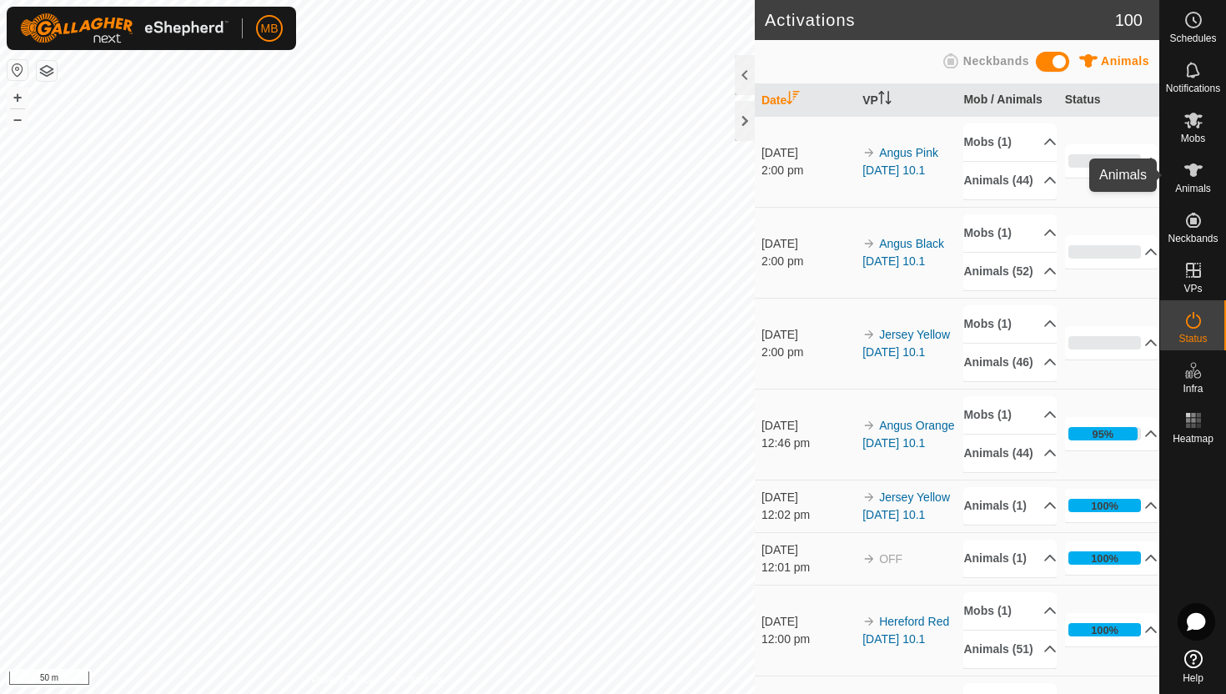
click at [1191, 168] on icon at bounding box center [1193, 169] width 18 height 13
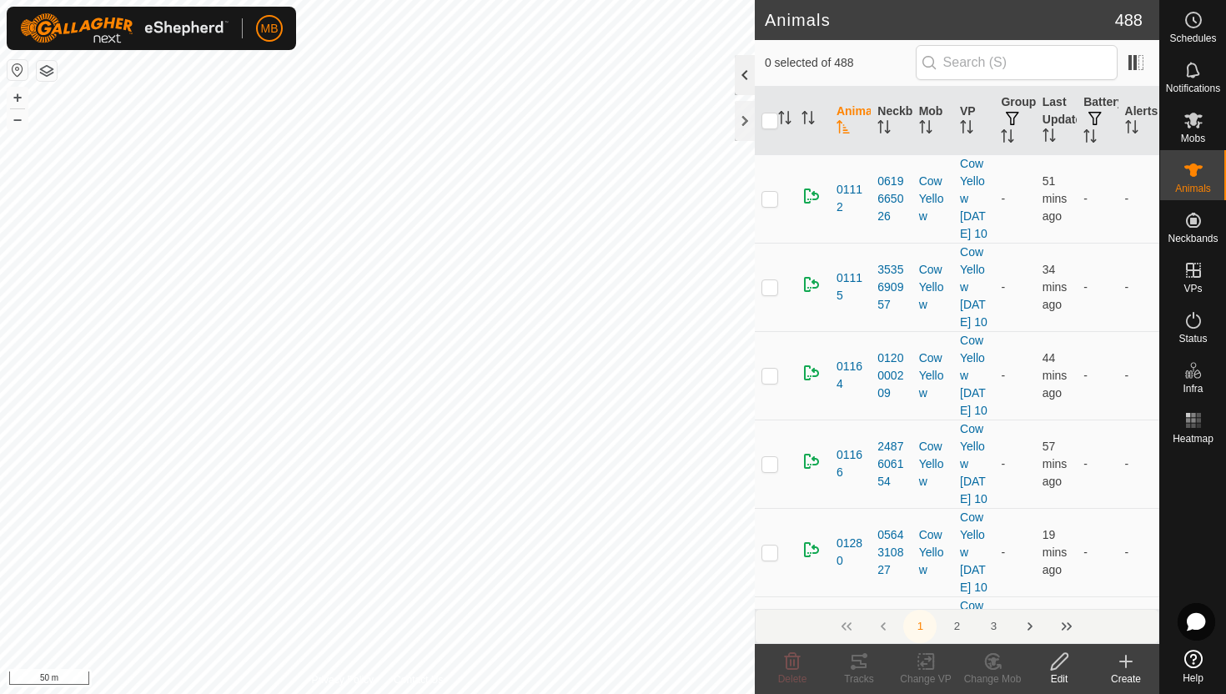
click at [749, 84] on div at bounding box center [745, 75] width 20 height 40
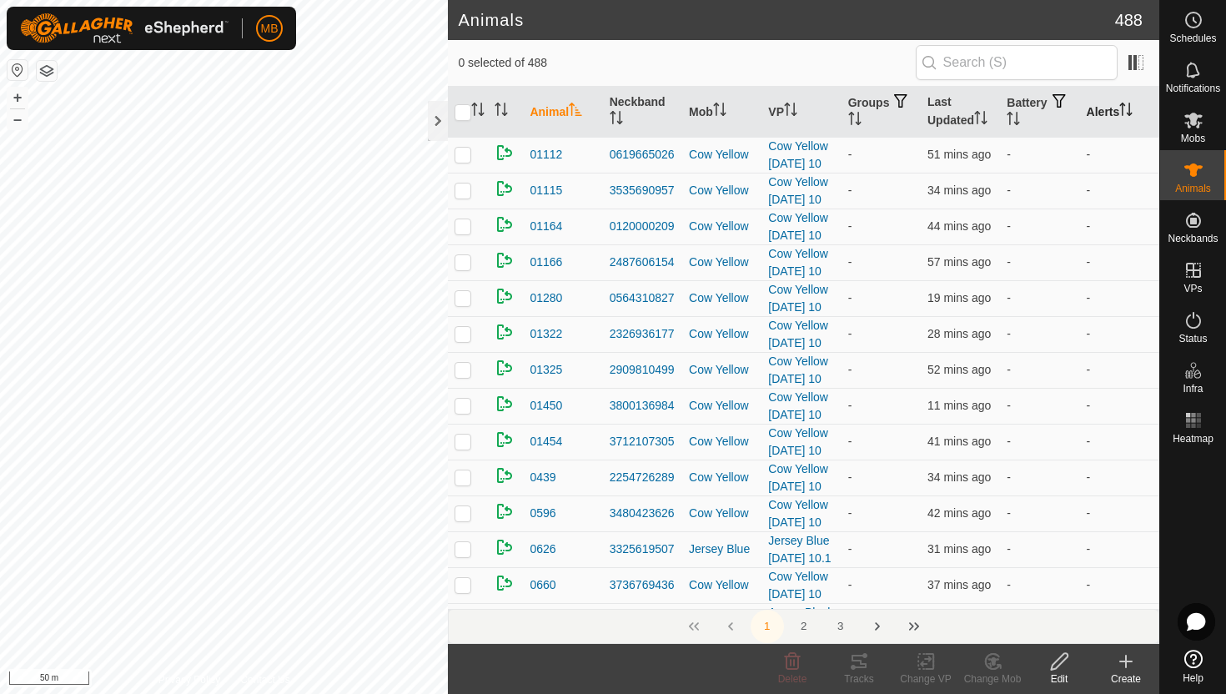
click at [1131, 110] on icon "Activate to sort" at bounding box center [1125, 109] width 13 height 13
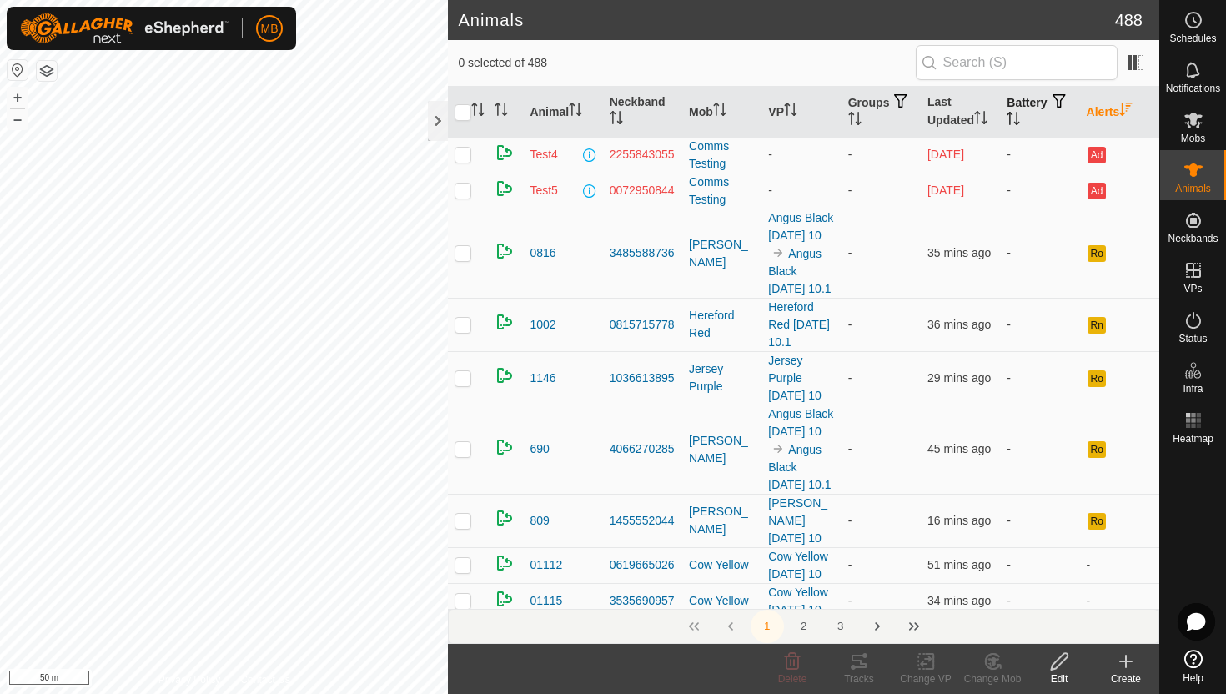
click at [1020, 121] on icon "Activate to sort" at bounding box center [1012, 118] width 13 height 13
click at [1020, 124] on p-sorticon "Activate to sort" at bounding box center [1012, 120] width 13 height 13
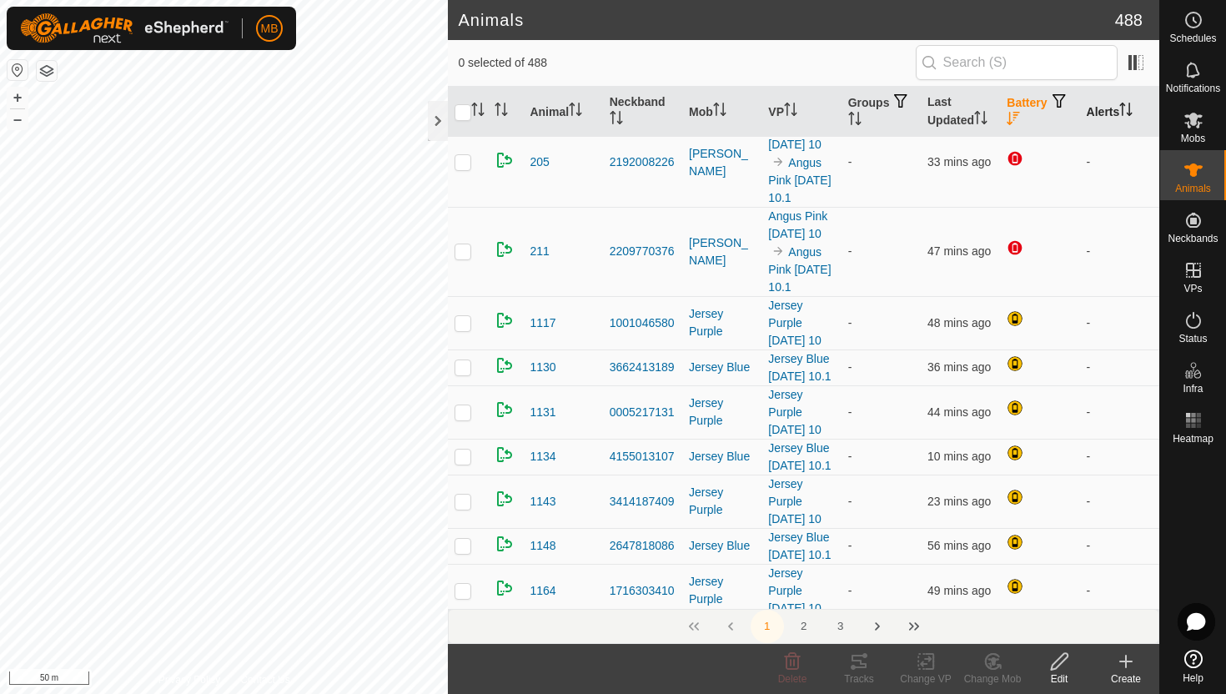
scroll to position [443, 0]
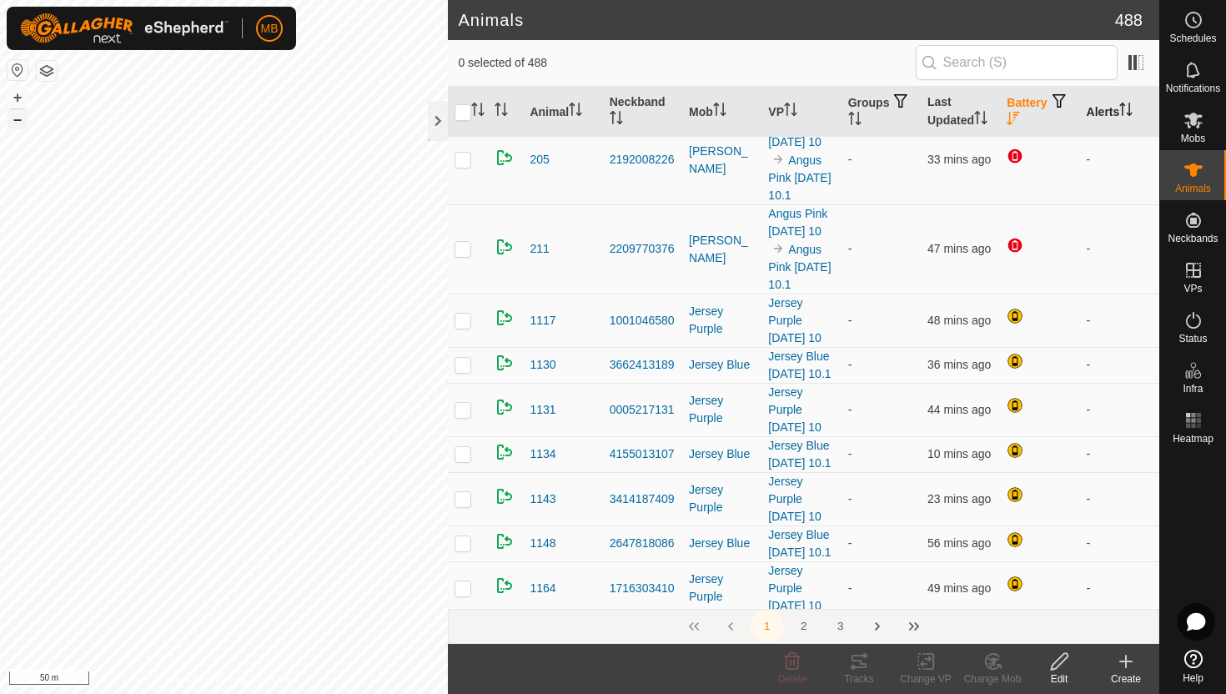
click at [16, 119] on button "–" at bounding box center [18, 119] width 20 height 20
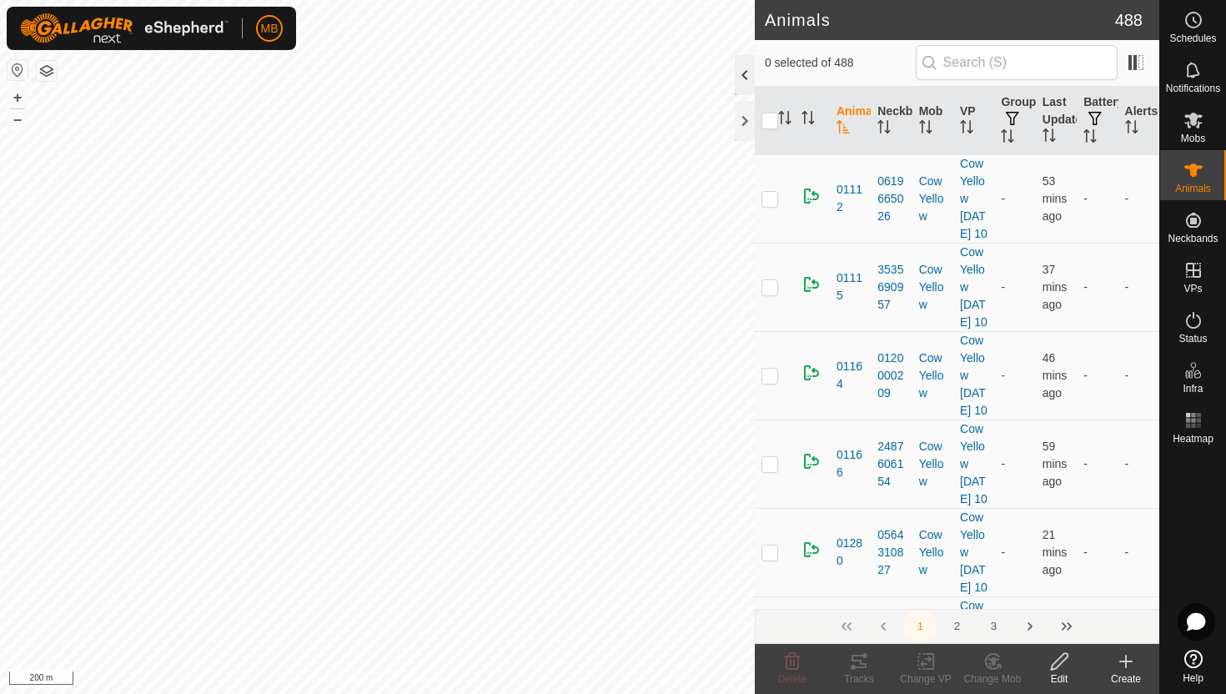
click at [747, 78] on div at bounding box center [745, 75] width 20 height 40
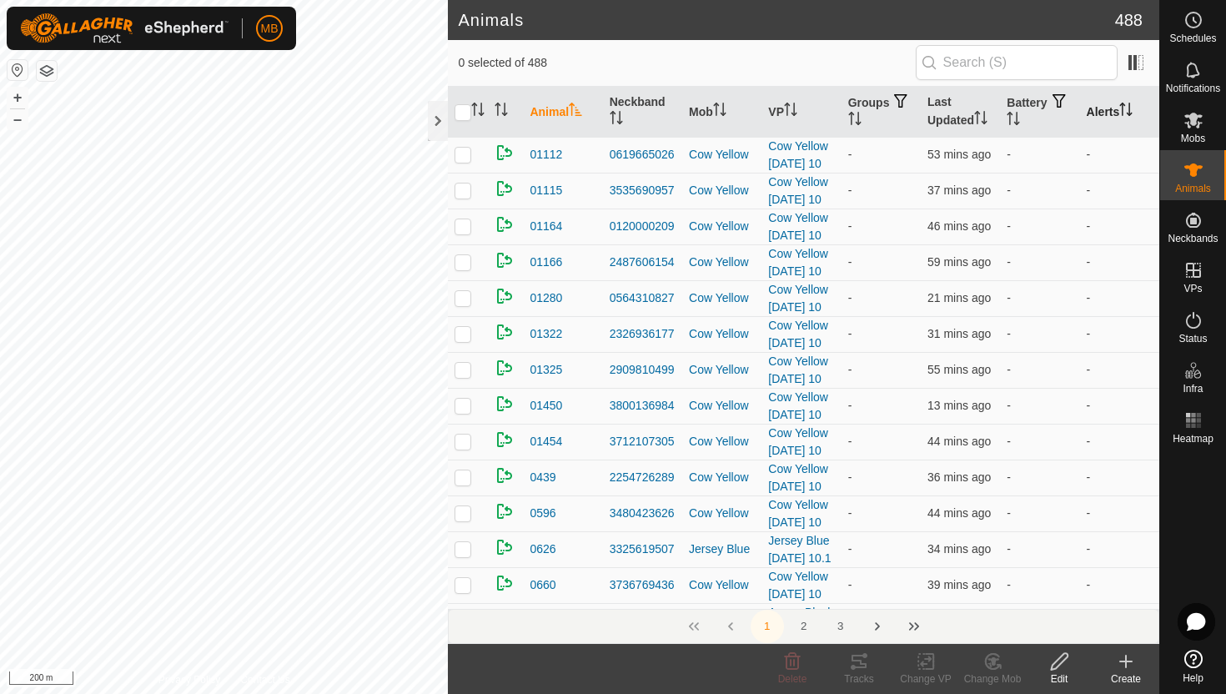
click at [1129, 108] on icon "Activate to sort" at bounding box center [1125, 109] width 13 height 13
click at [1125, 110] on icon "Activate to sort" at bounding box center [1126, 109] width 13 height 13
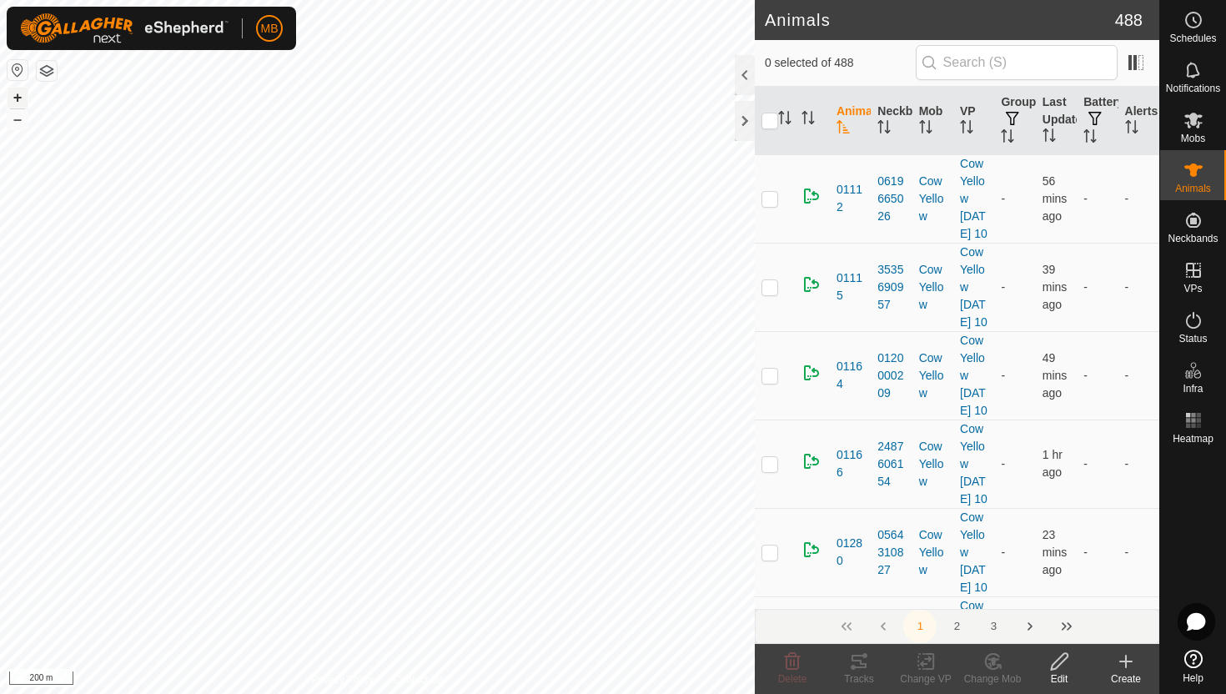
click at [24, 92] on button "+" at bounding box center [18, 98] width 20 height 20
click at [18, 96] on button "+" at bounding box center [18, 98] width 20 height 20
click at [746, 74] on div at bounding box center [745, 75] width 20 height 40
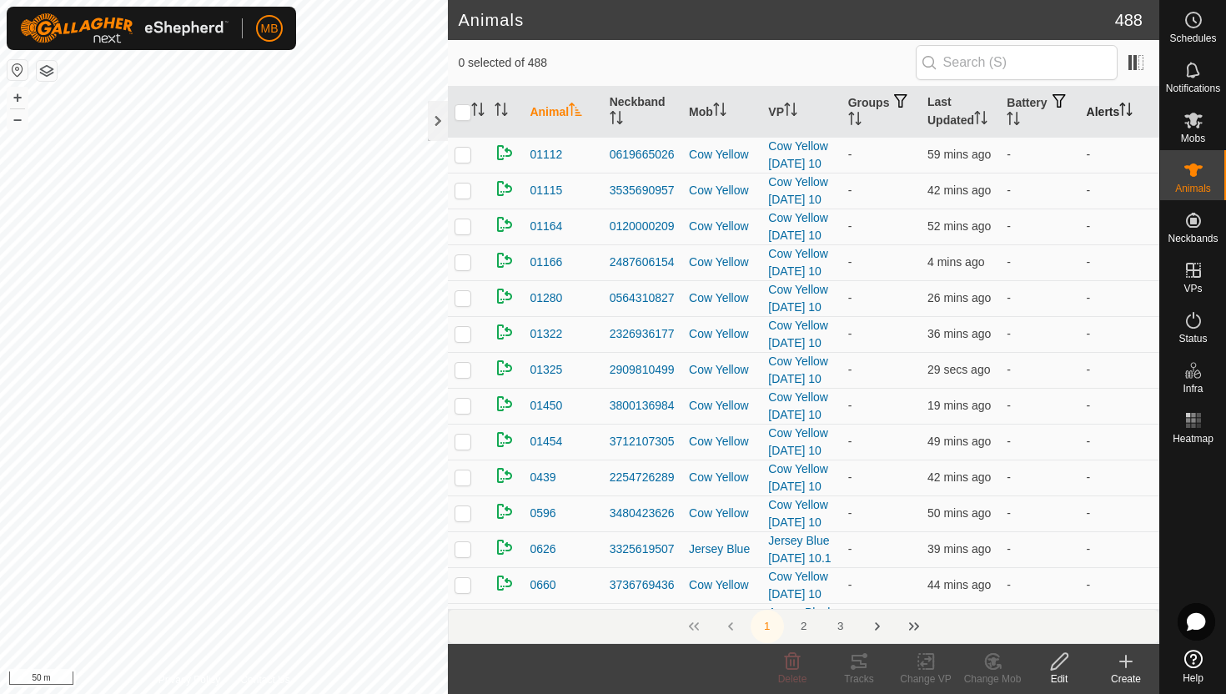
click at [1131, 106] on icon "Activate to sort" at bounding box center [1125, 109] width 13 height 13
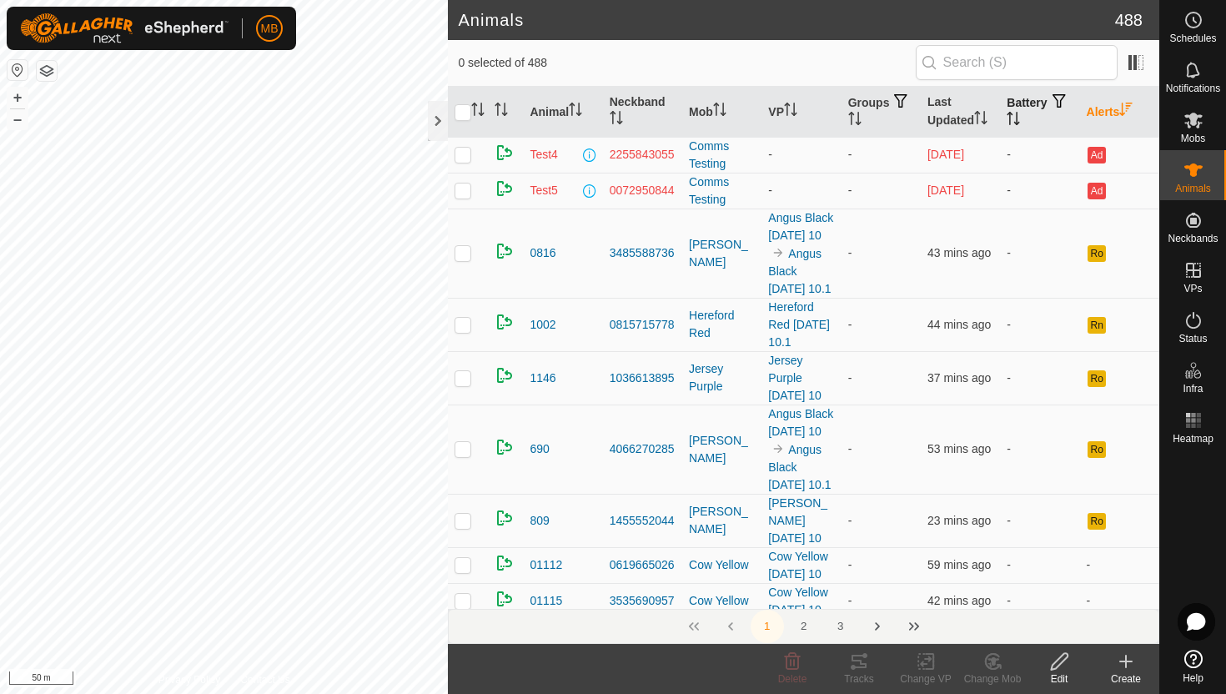
click at [1018, 117] on icon "Activate to sort" at bounding box center [1017, 118] width 2 height 13
click at [1020, 117] on icon "Activate to sort" at bounding box center [1012, 118] width 13 height 13
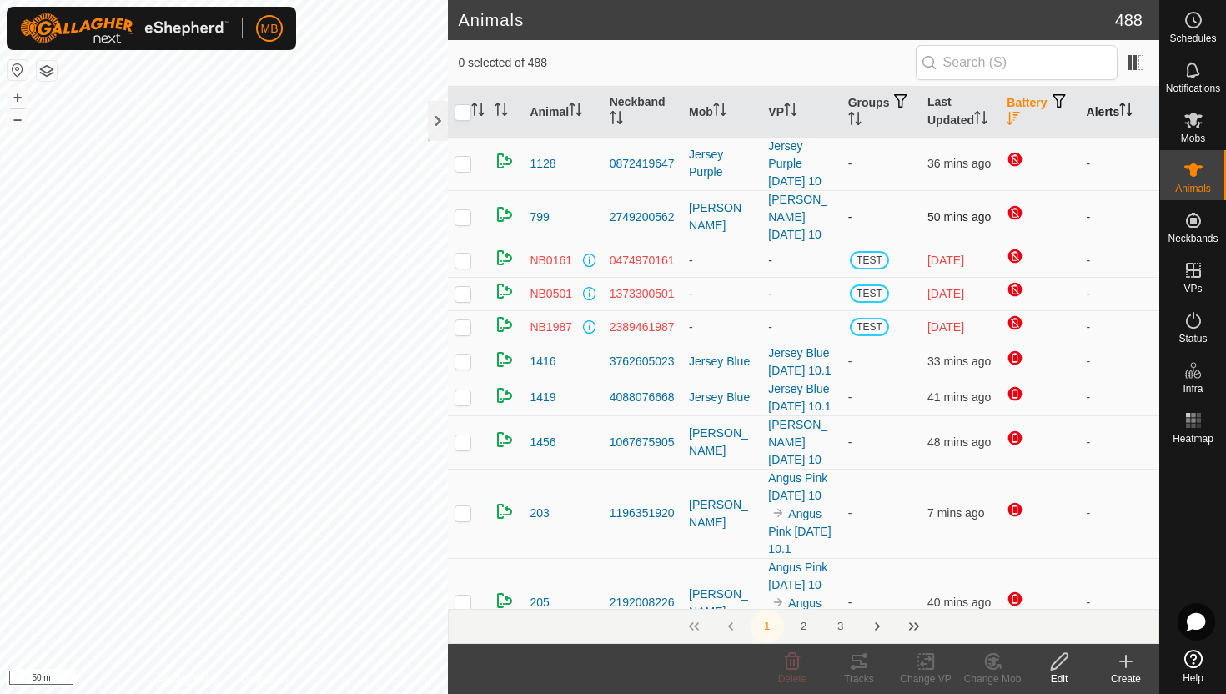
click at [506, 235] on div "Animals 488 0 selected of 488 Animal Neckband Mob VP Groups Last Updated Batter…" at bounding box center [579, 347] width 1159 height 694
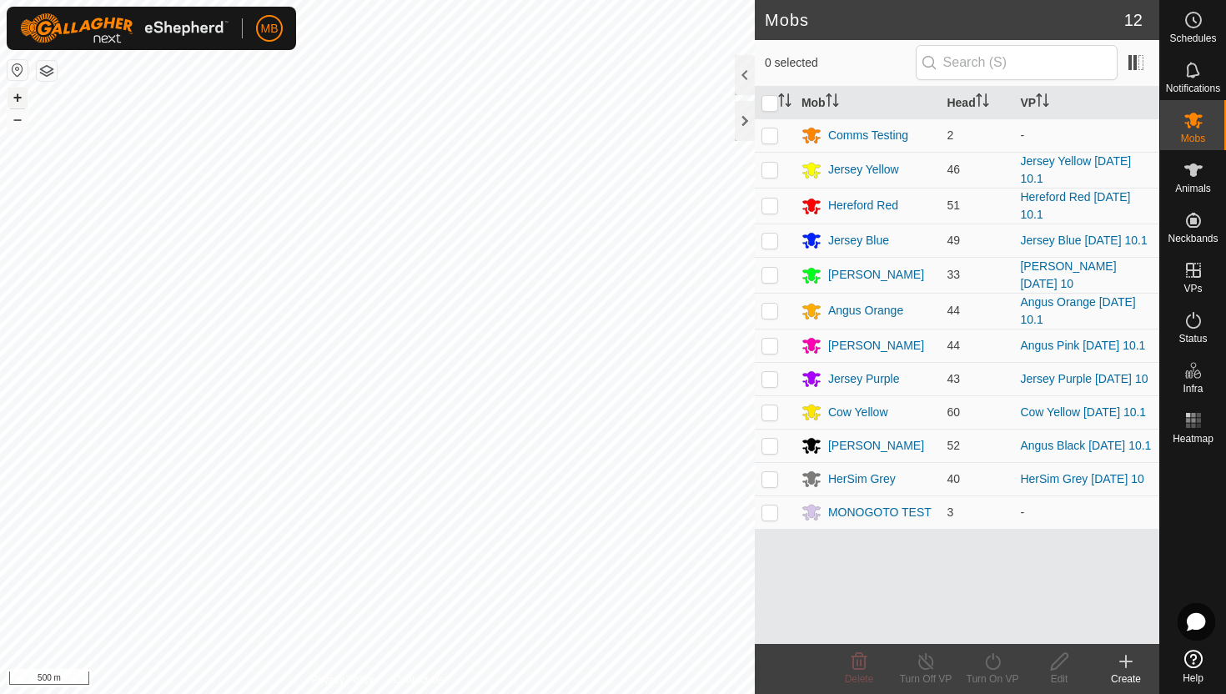
click at [13, 93] on button "+" at bounding box center [18, 98] width 20 height 20
click at [17, 97] on button "+" at bounding box center [18, 98] width 20 height 20
click at [14, 97] on button "+" at bounding box center [18, 98] width 20 height 20
click at [18, 92] on button "+" at bounding box center [18, 98] width 20 height 20
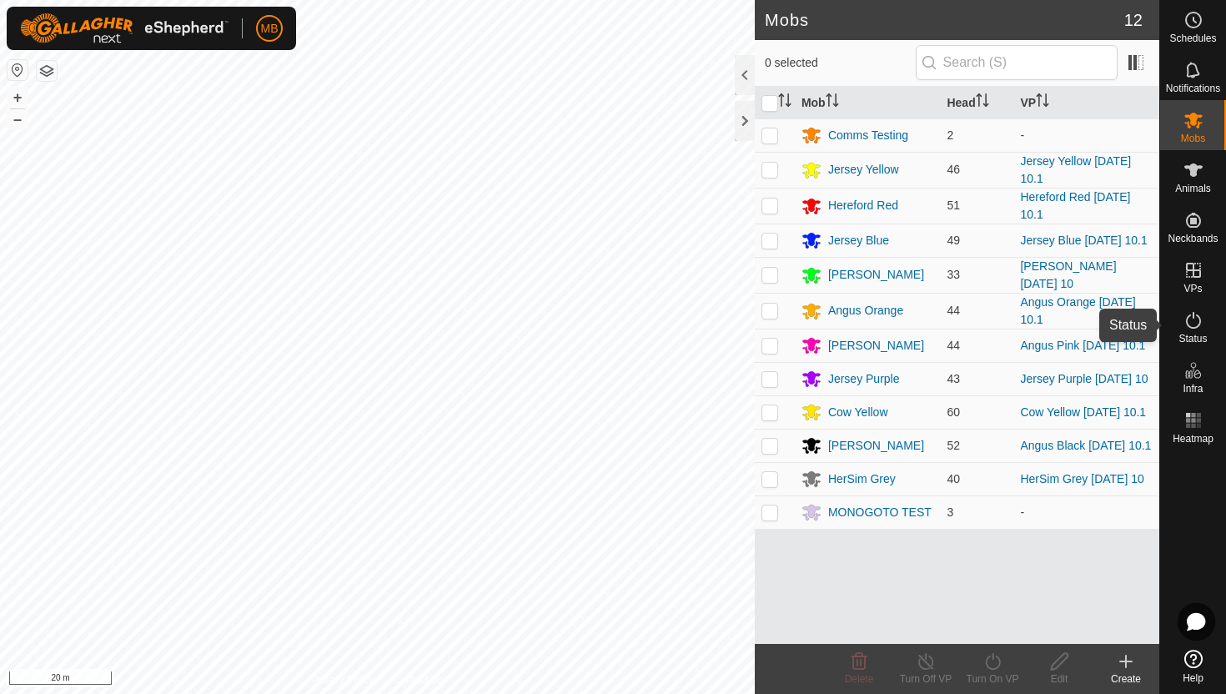
click at [1191, 319] on icon at bounding box center [1193, 320] width 20 height 20
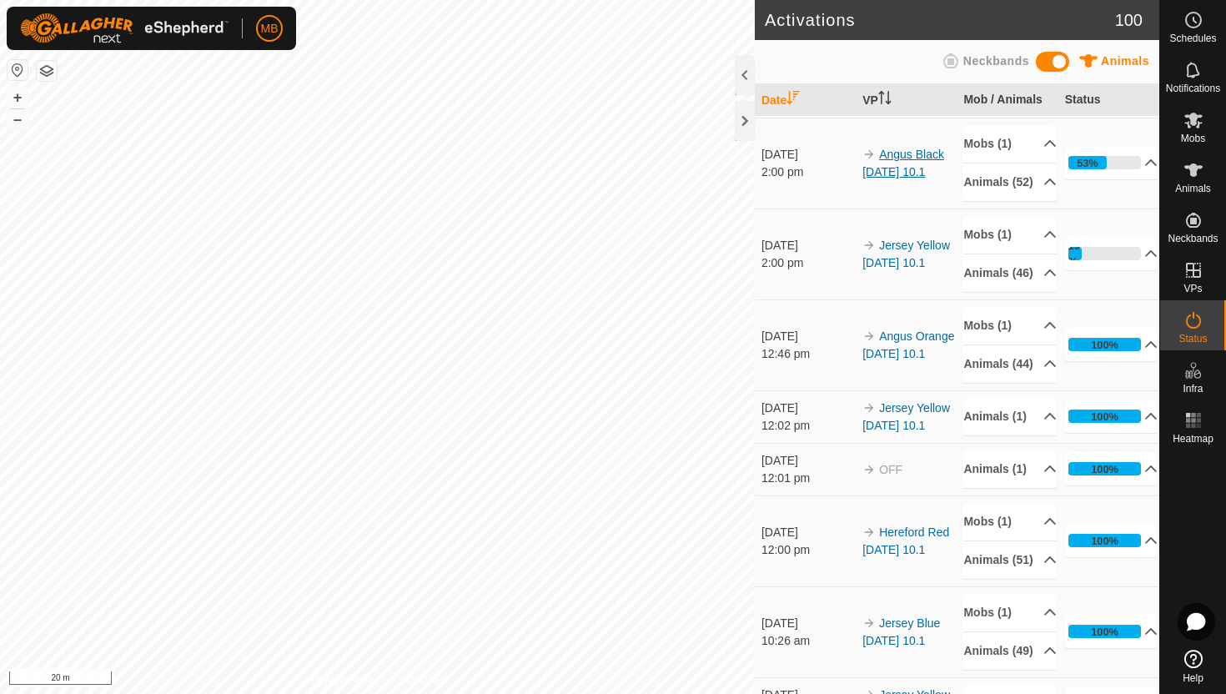
scroll to position [188, 0]
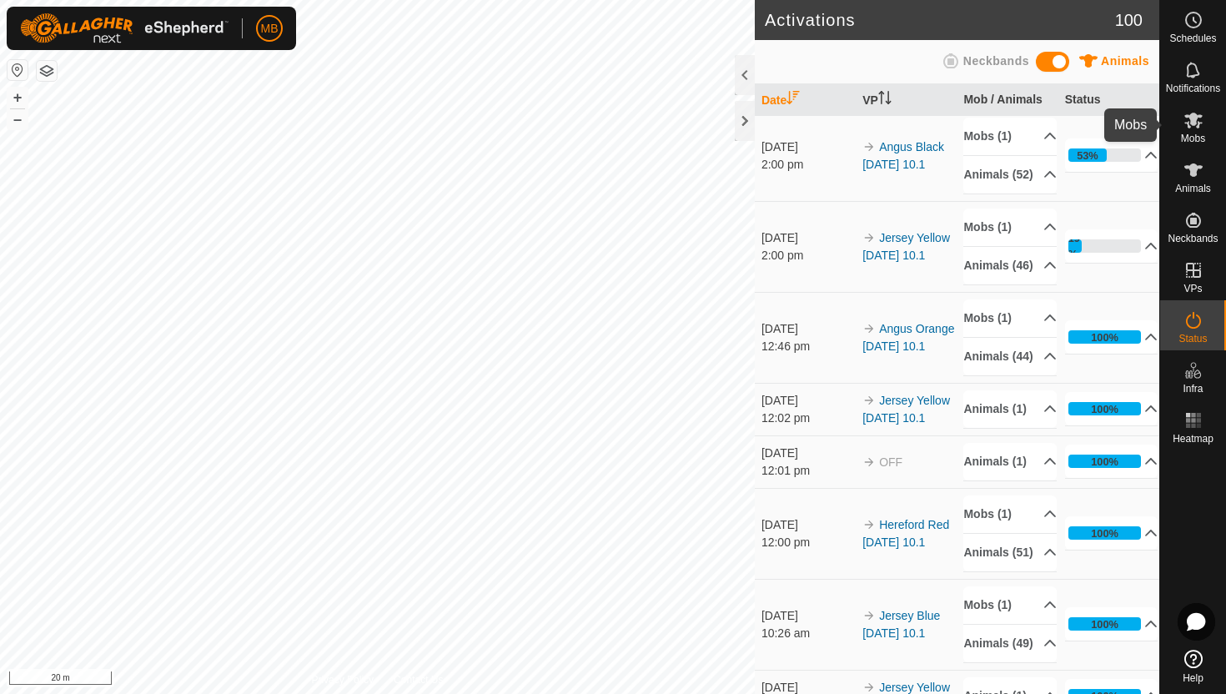
click at [1190, 124] on icon at bounding box center [1193, 121] width 18 height 16
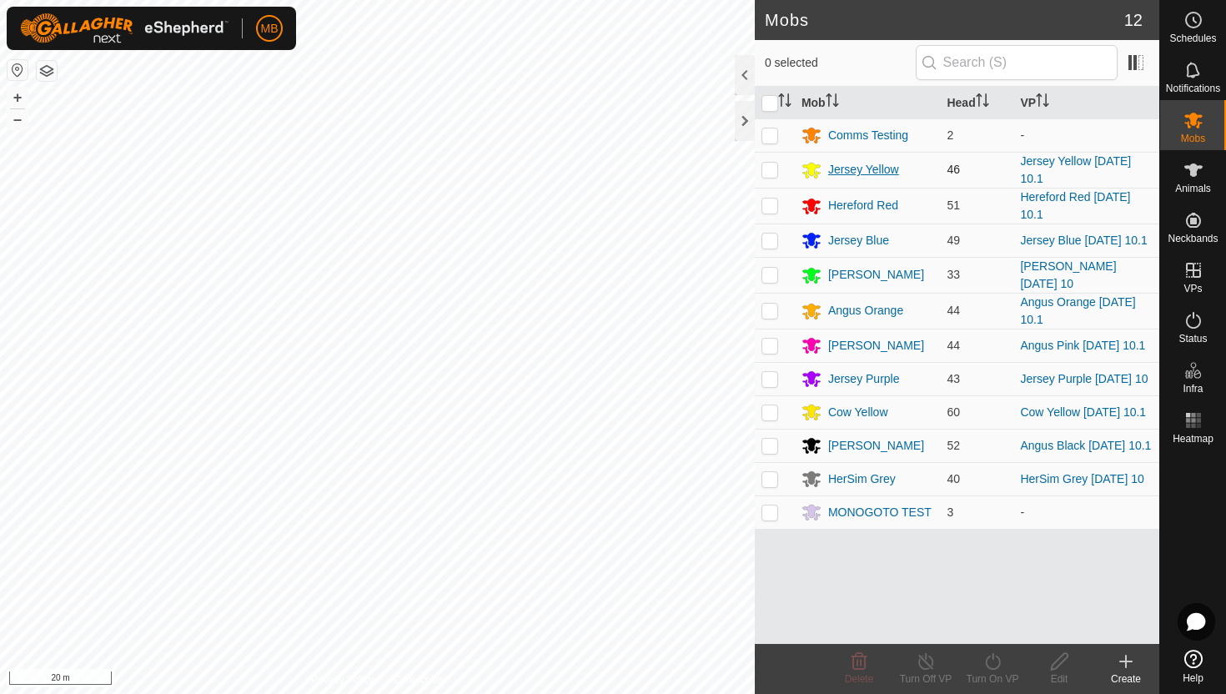
click at [853, 175] on div "Jersey Yellow" at bounding box center [863, 170] width 71 height 18
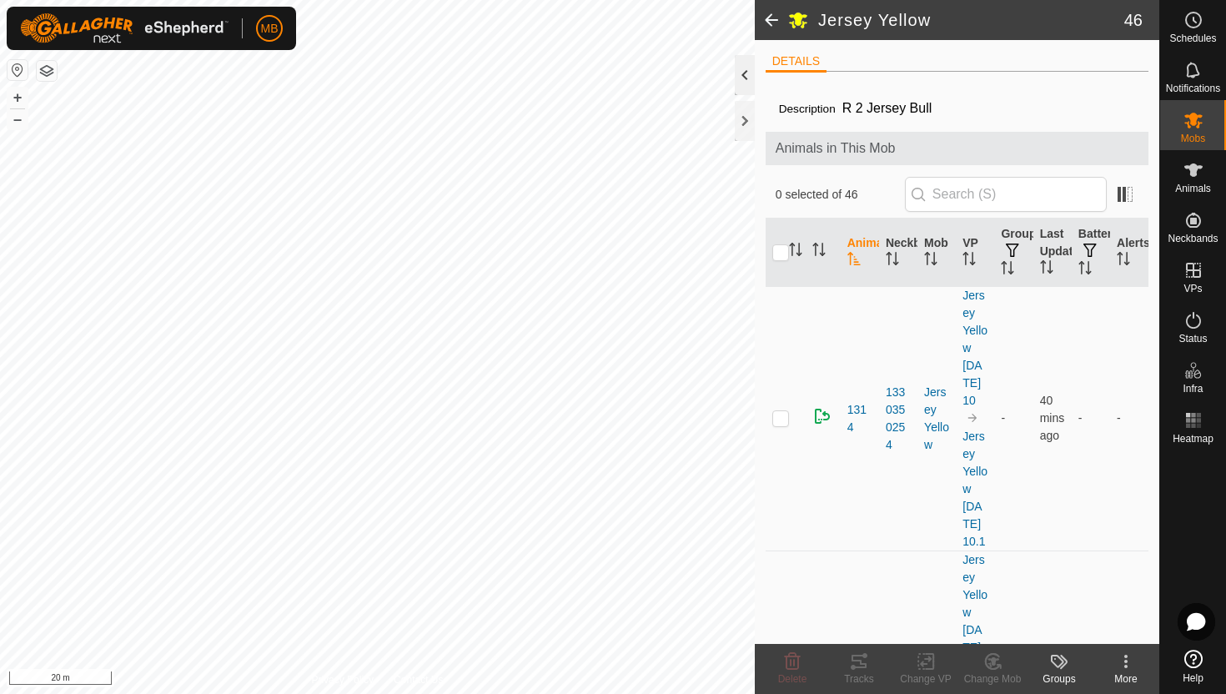
click at [744, 82] on div at bounding box center [745, 75] width 20 height 40
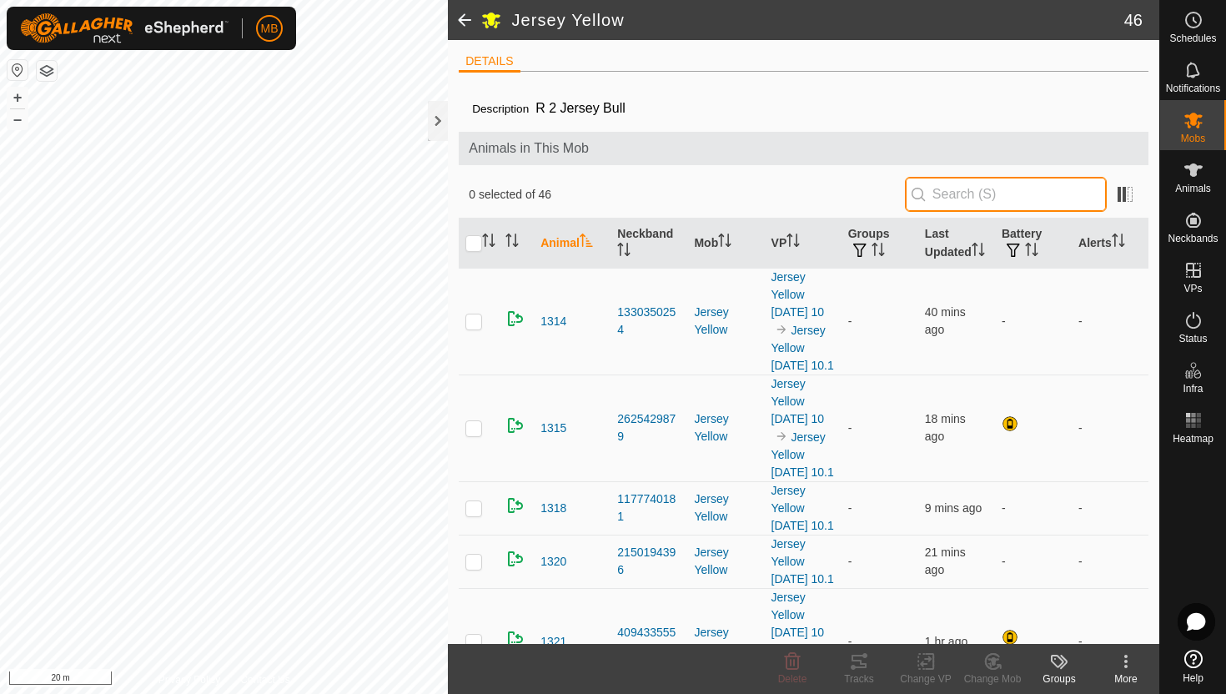
click at [984, 199] on input "text" at bounding box center [1006, 194] width 202 height 35
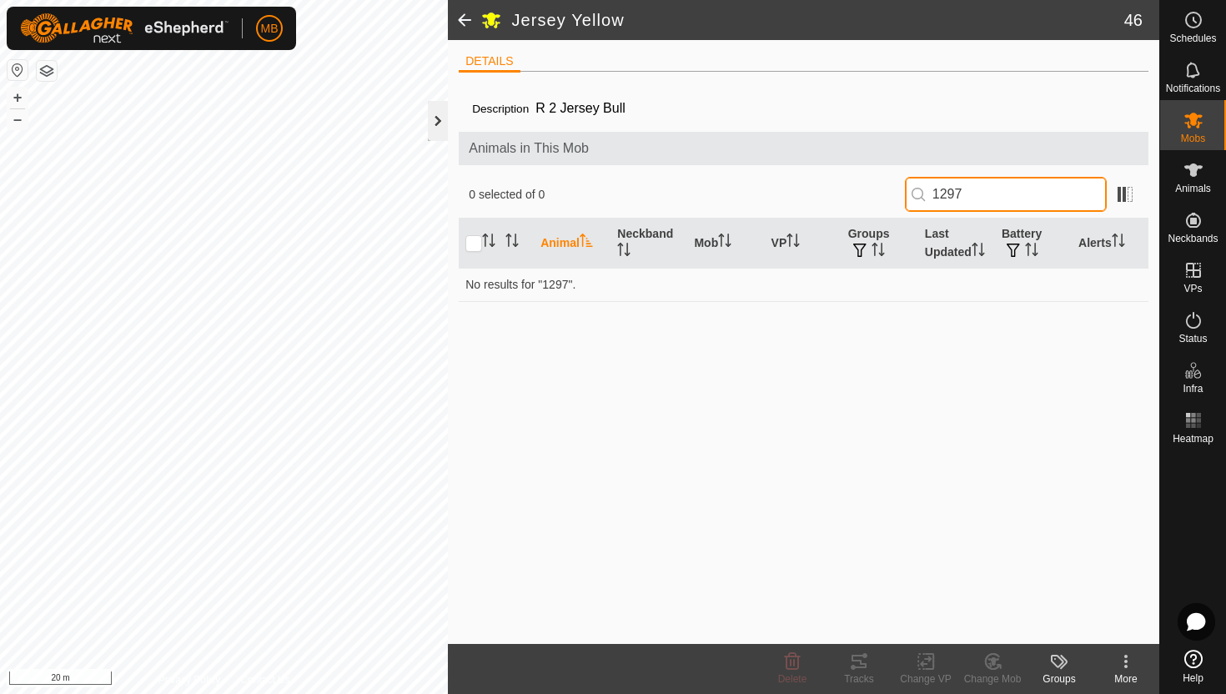
type input "1297"
click at [432, 119] on div at bounding box center [438, 121] width 20 height 40
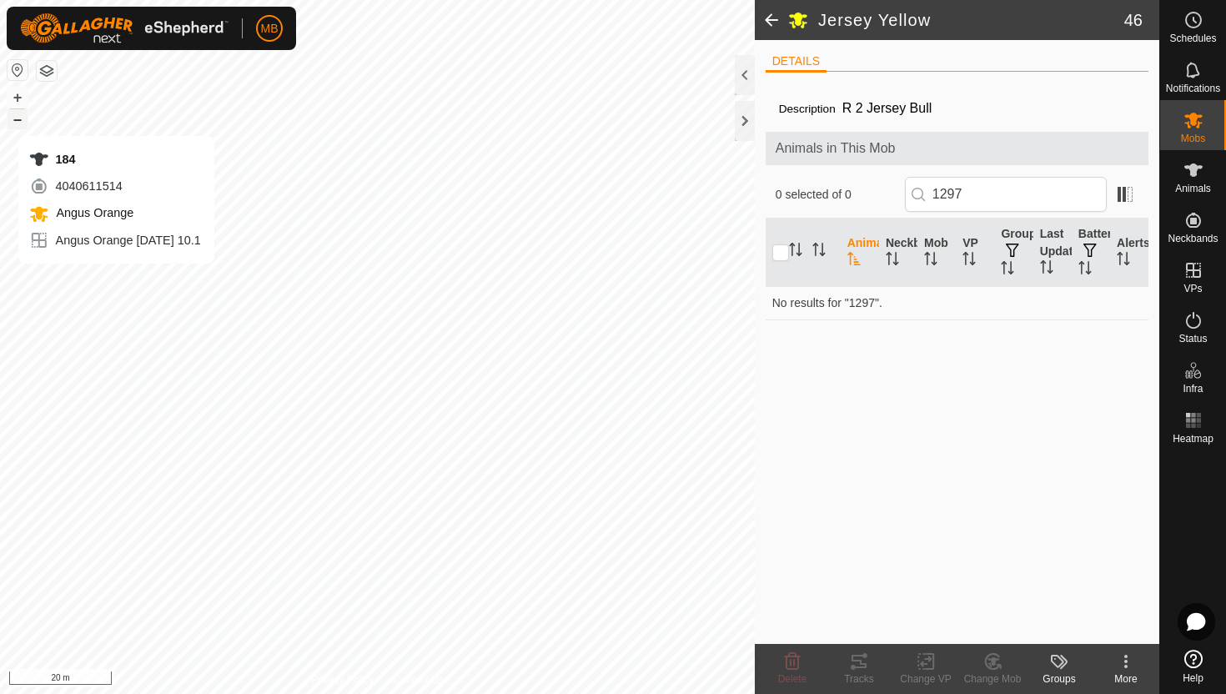
click at [19, 118] on button "–" at bounding box center [18, 119] width 20 height 20
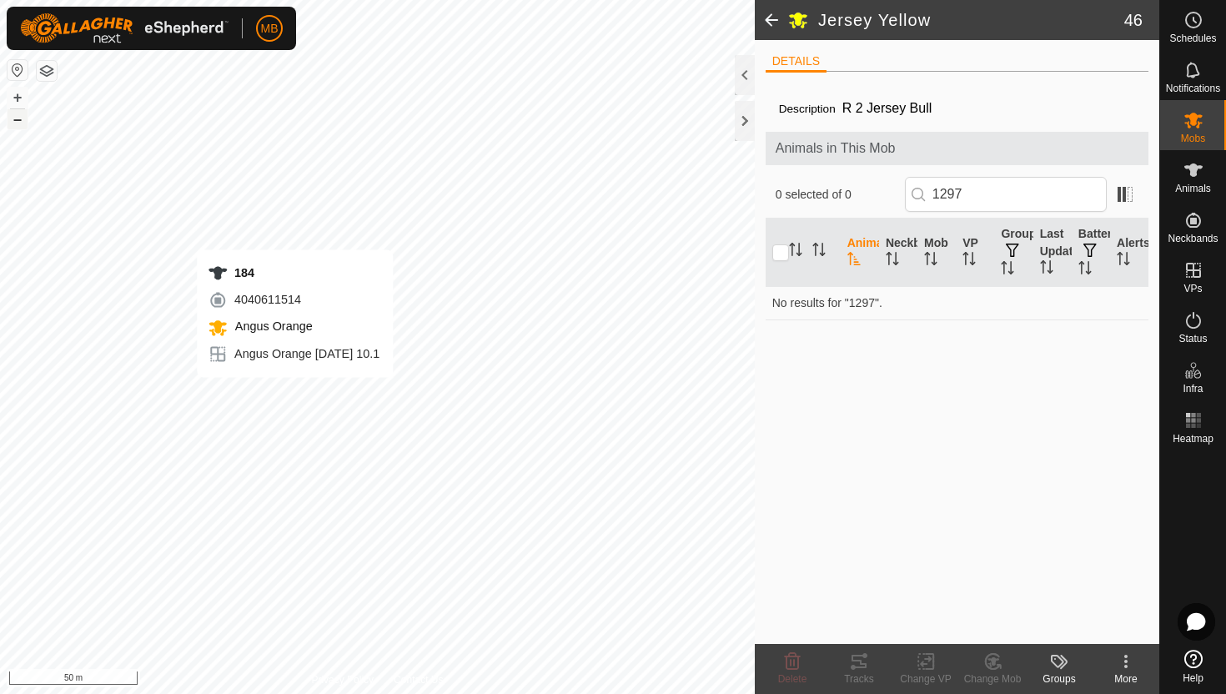
click at [19, 118] on button "–" at bounding box center [18, 119] width 20 height 20
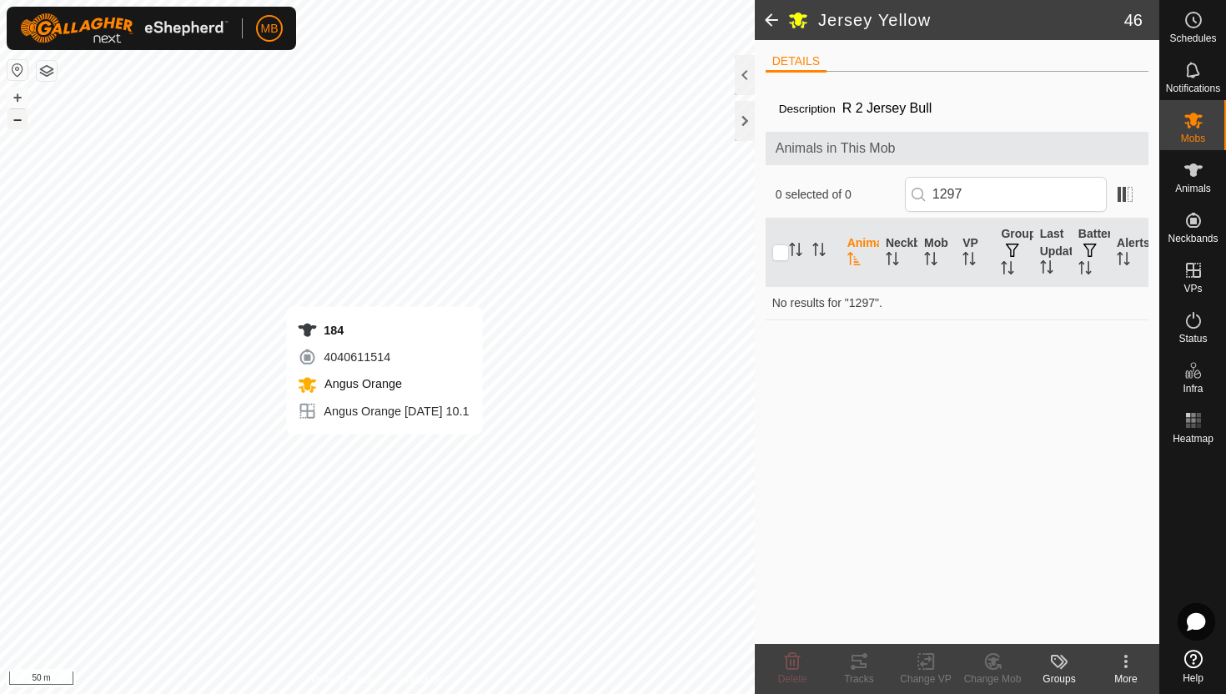
click at [19, 118] on button "–" at bounding box center [18, 119] width 20 height 20
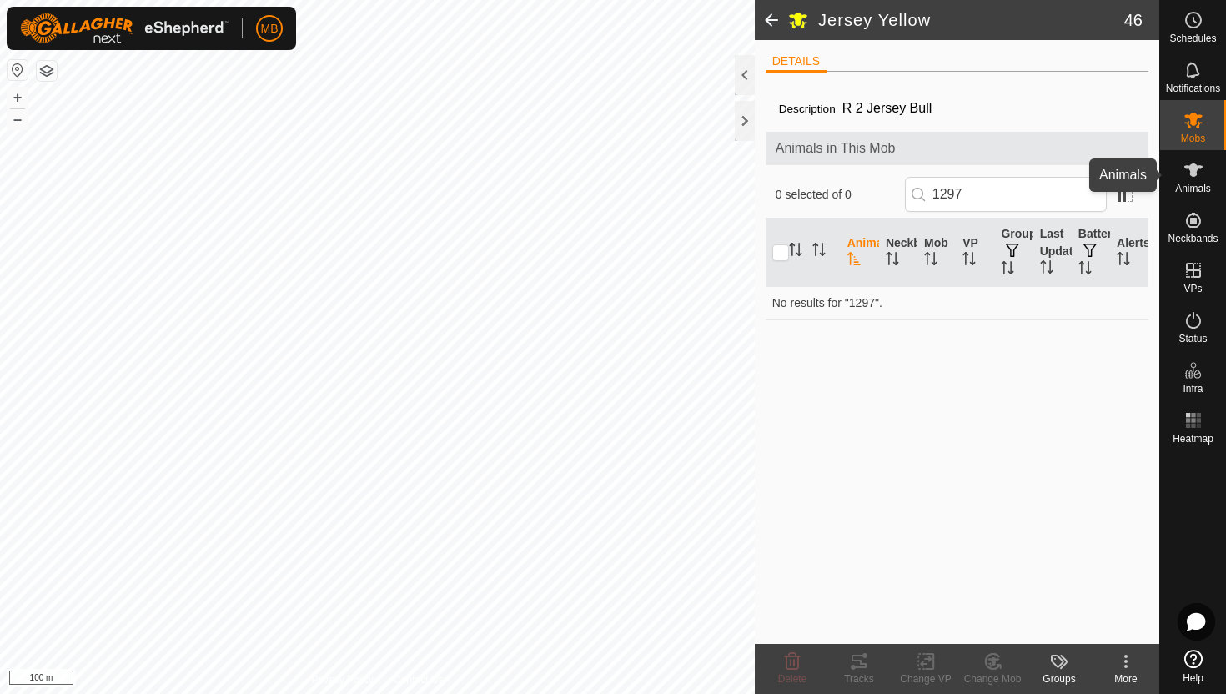
click at [1196, 180] on es-animals-svg-icon at bounding box center [1193, 170] width 30 height 27
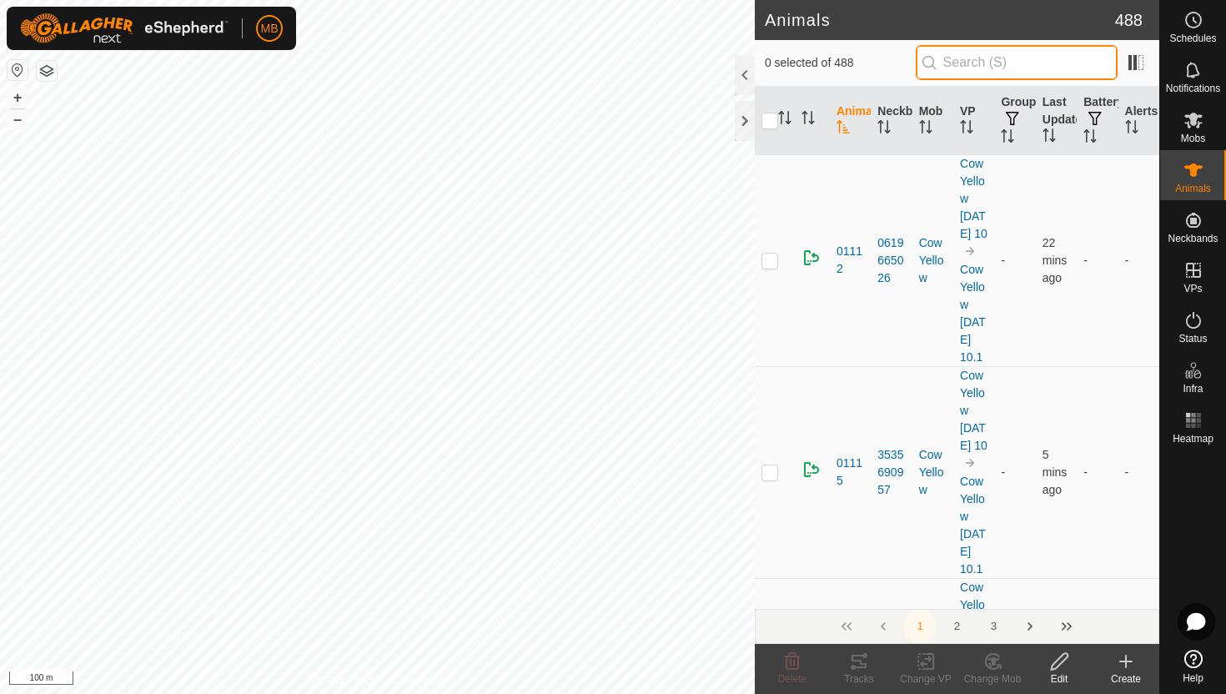
click at [1084, 63] on input "text" at bounding box center [1017, 62] width 202 height 35
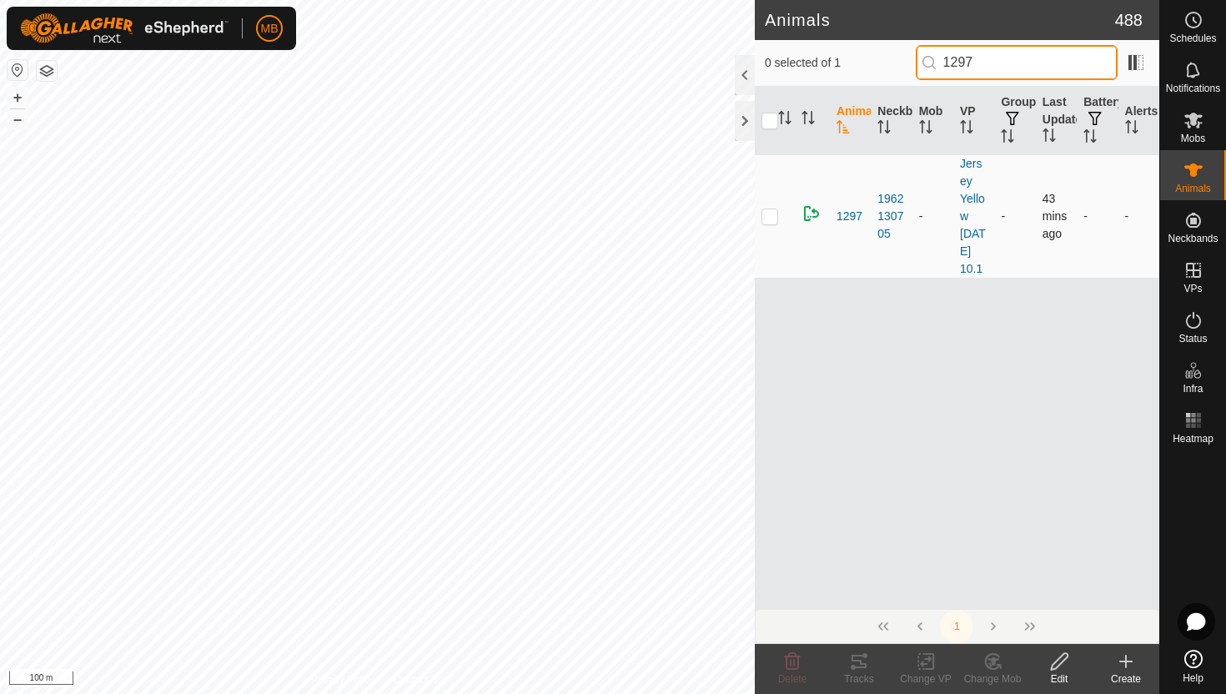
type input "1297"
click at [768, 218] on p-checkbox at bounding box center [769, 215] width 17 height 13
checkbox input "true"
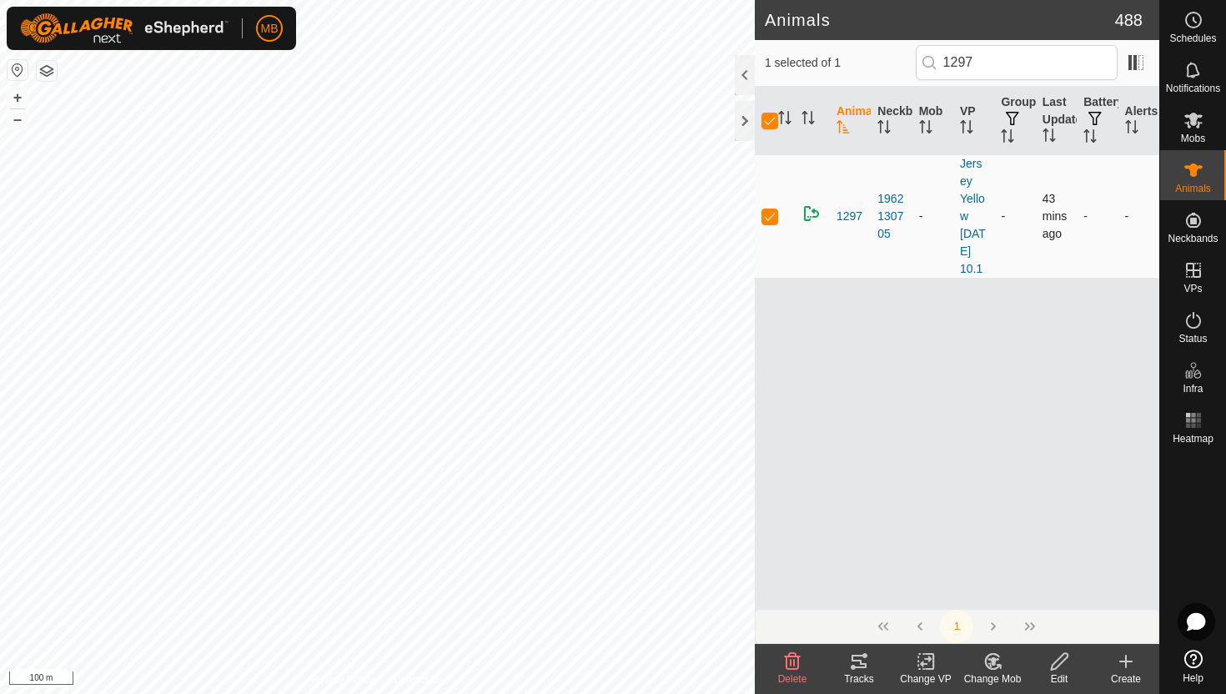
click at [768, 218] on p-checkbox at bounding box center [769, 215] width 17 height 13
checkbox input "false"
click at [1196, 13] on circle at bounding box center [1193, 20] width 15 height 15
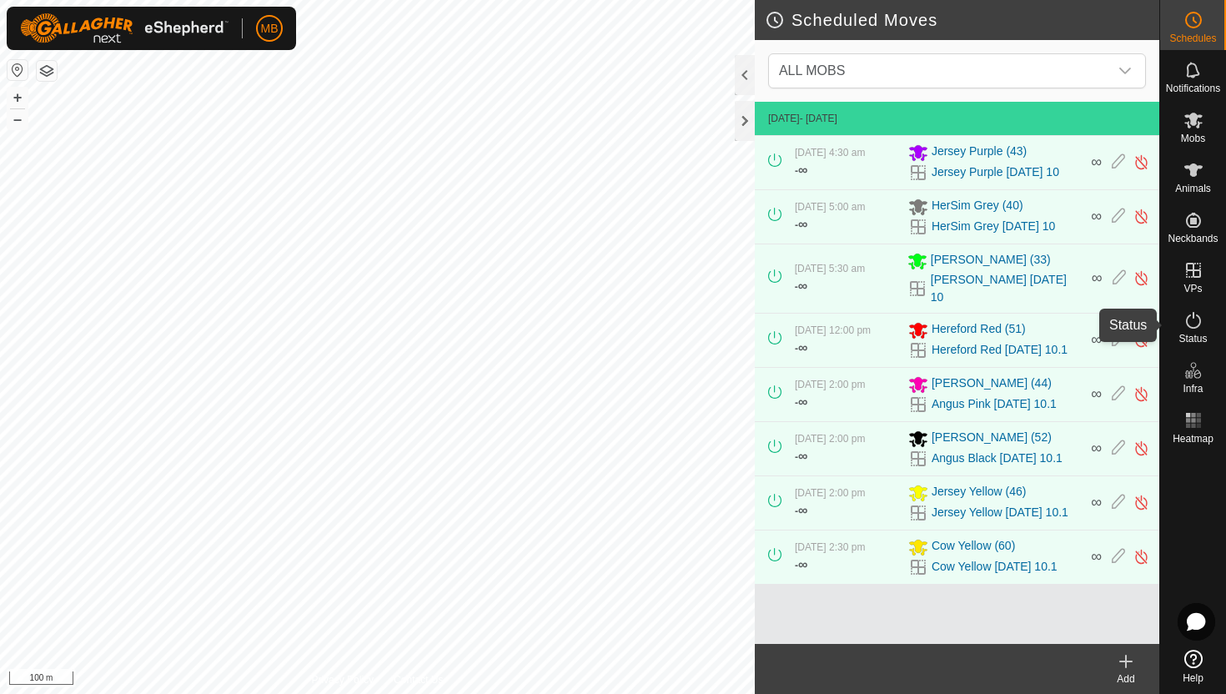
click at [1194, 324] on icon at bounding box center [1193, 320] width 20 height 20
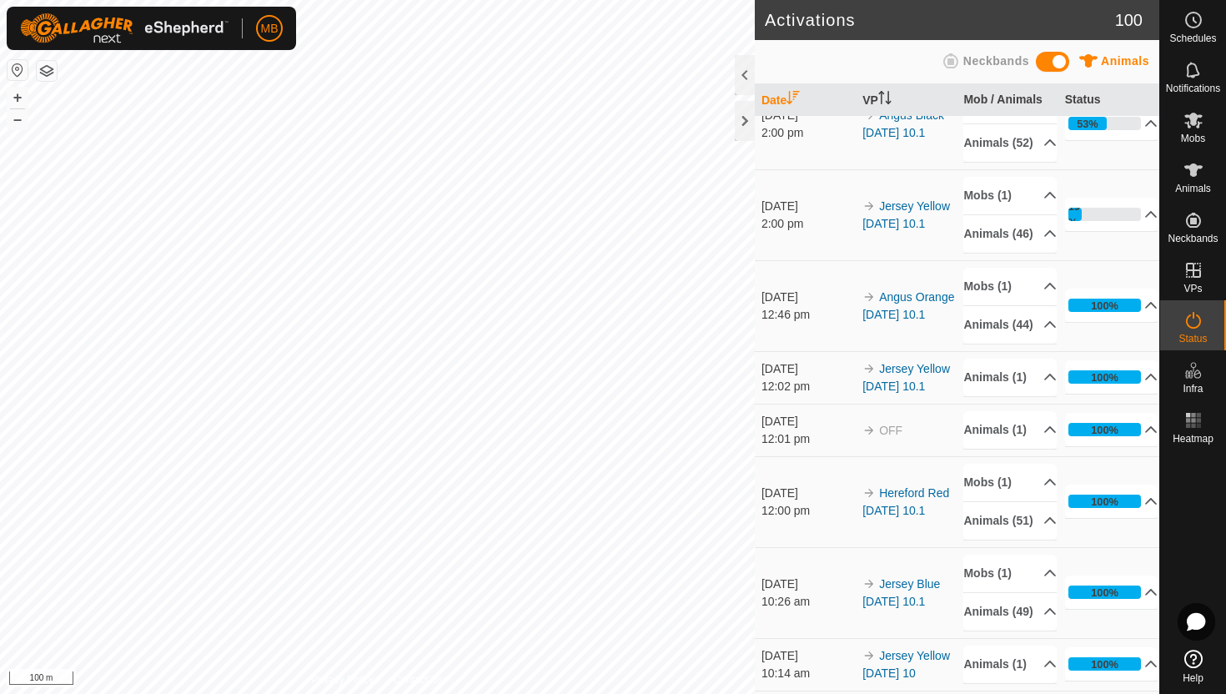
scroll to position [217, 0]
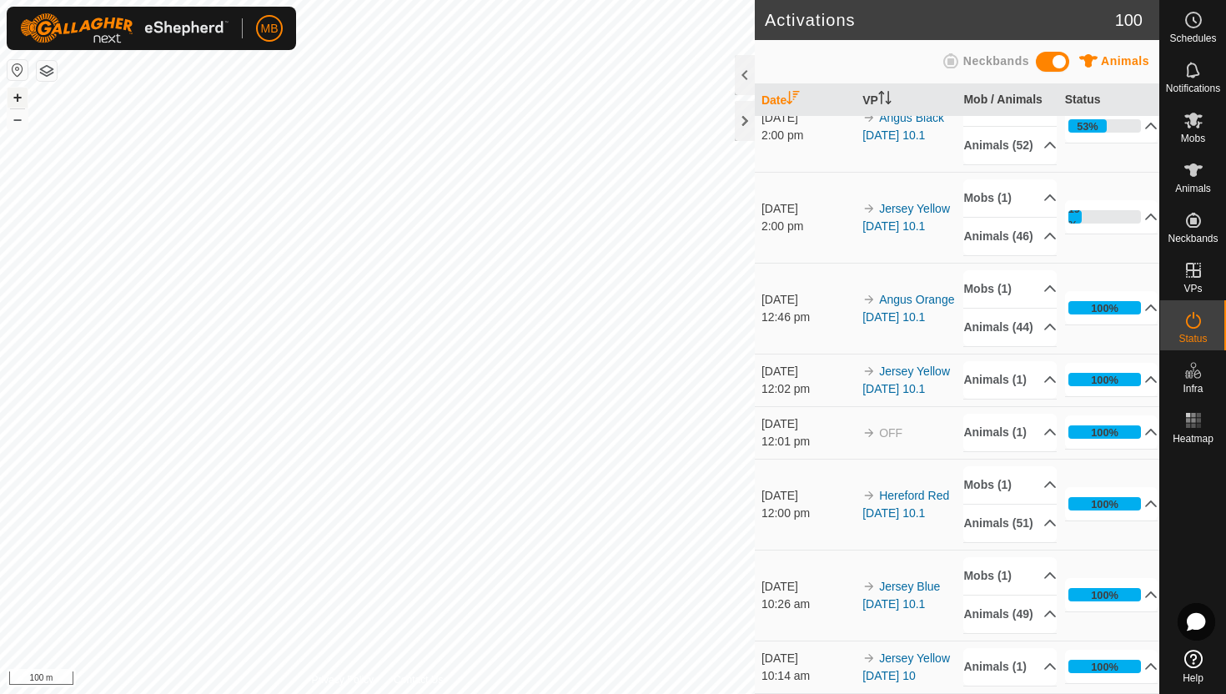
click at [18, 95] on button "+" at bounding box center [18, 98] width 20 height 20
click at [18, 98] on button "+" at bounding box center [18, 98] width 20 height 20
click at [14, 98] on button "+" at bounding box center [18, 98] width 20 height 20
click at [1190, 168] on icon at bounding box center [1193, 169] width 18 height 13
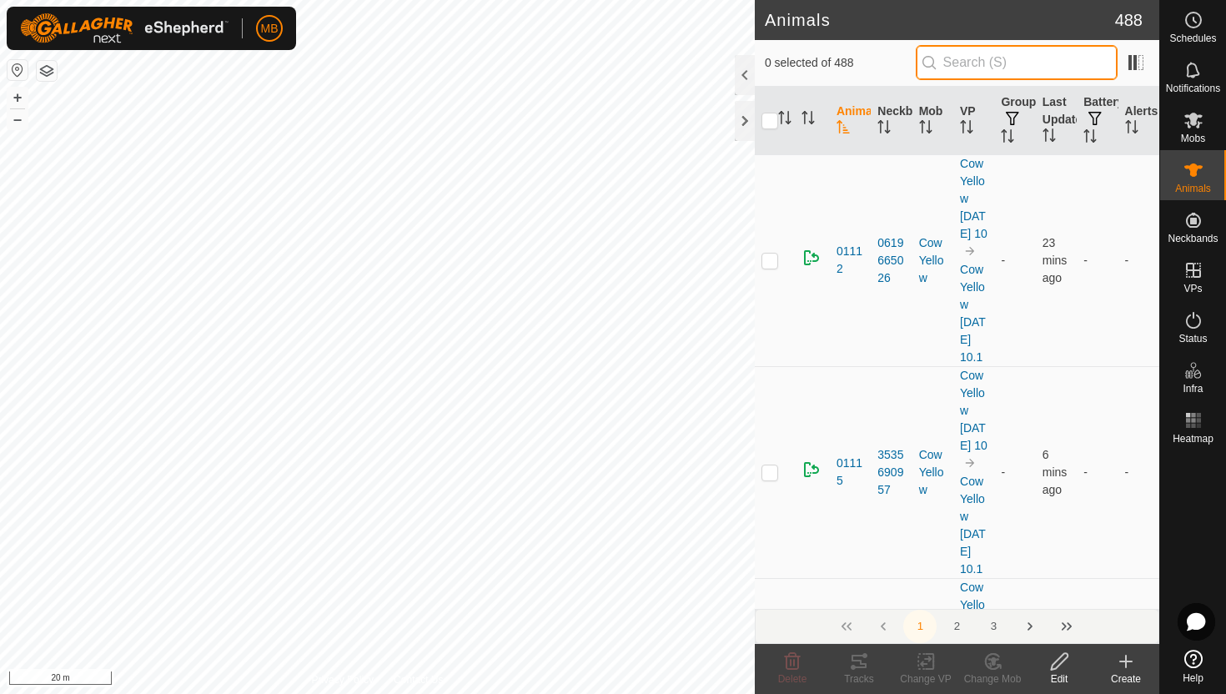
click at [978, 64] on input "text" at bounding box center [1017, 62] width 202 height 35
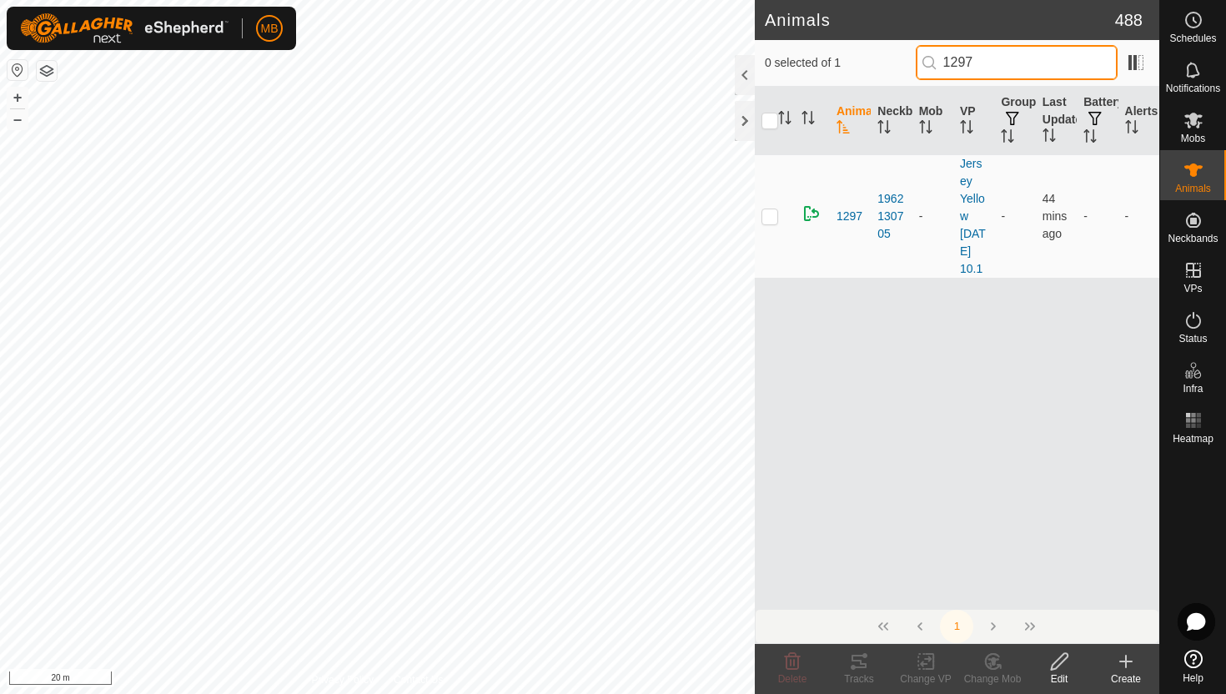
type input "1297"
click at [1061, 663] on icon at bounding box center [1059, 661] width 21 height 20
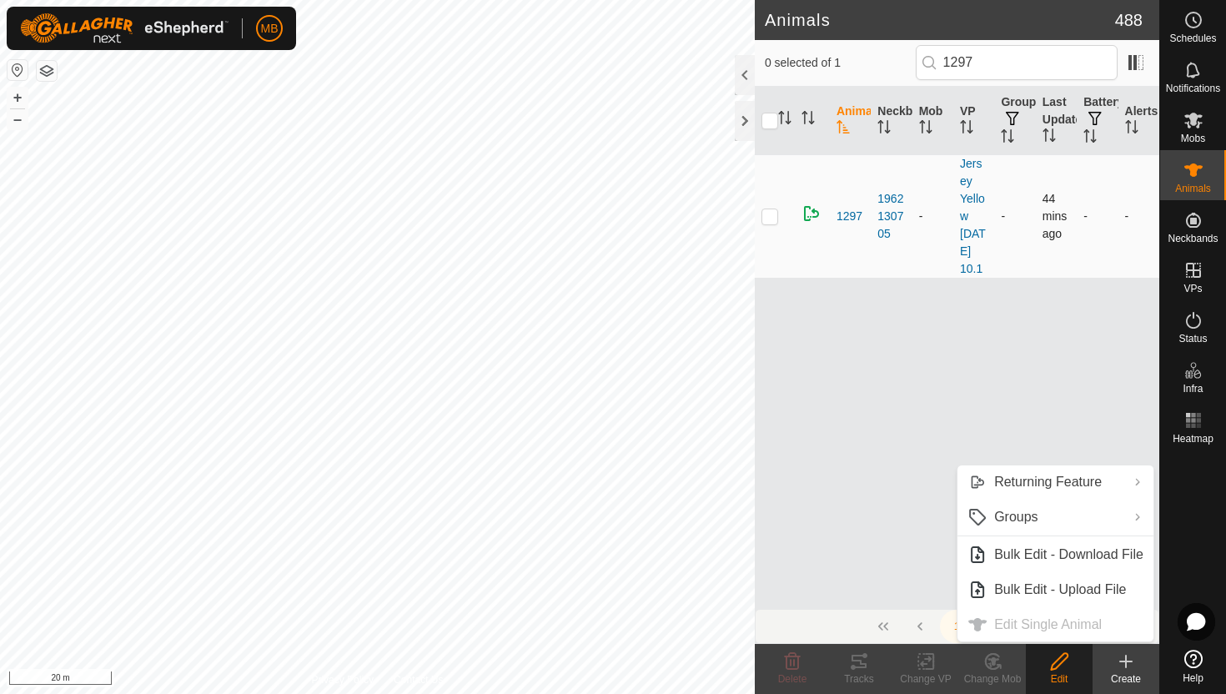
click at [774, 218] on p-checkbox at bounding box center [769, 215] width 17 height 13
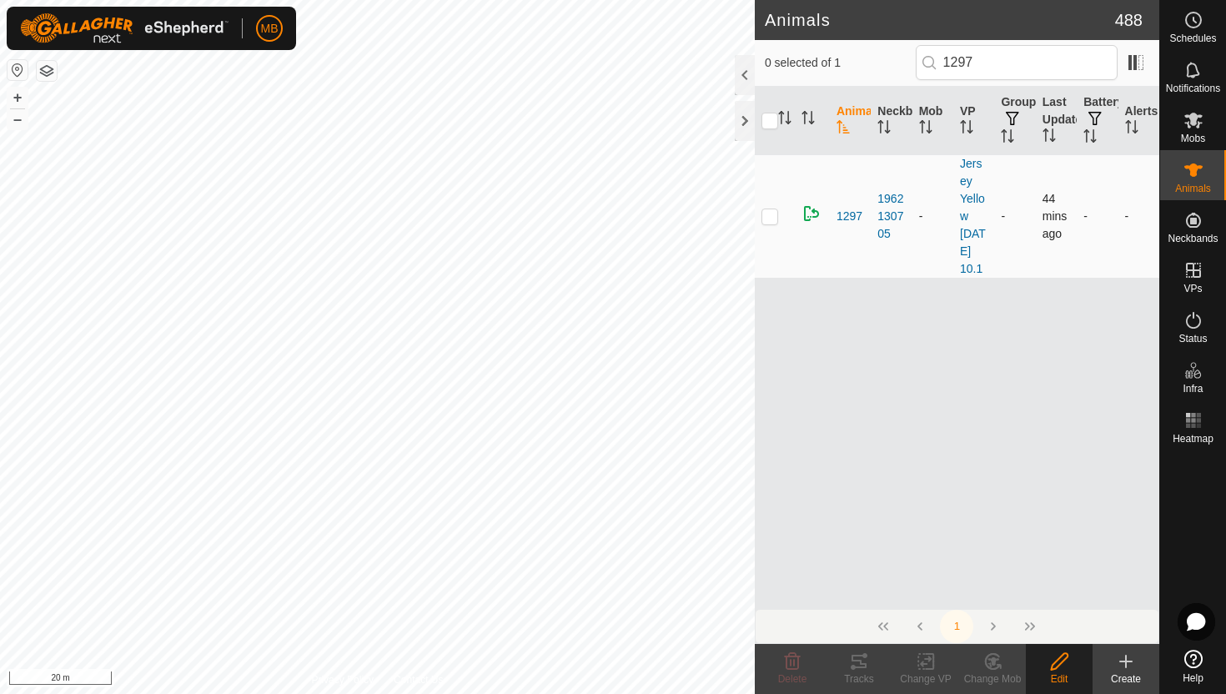
checkbox input "true"
click at [1058, 660] on icon at bounding box center [1059, 661] width 21 height 20
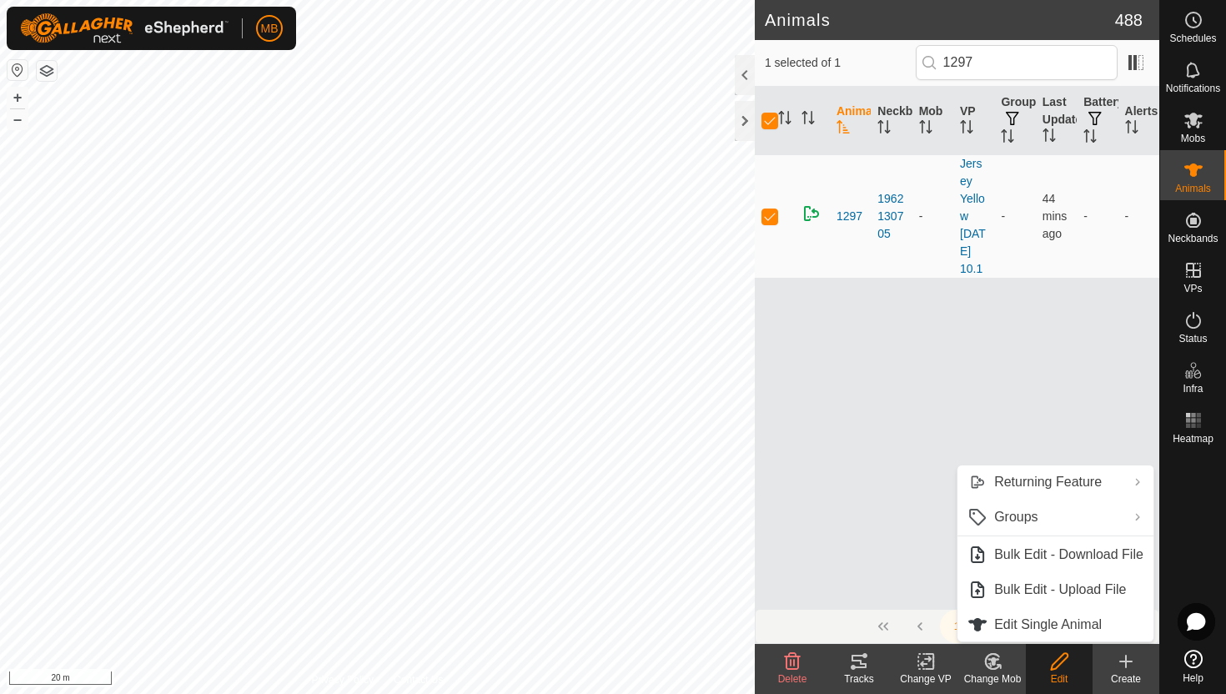
click at [987, 657] on icon at bounding box center [992, 661] width 21 height 20
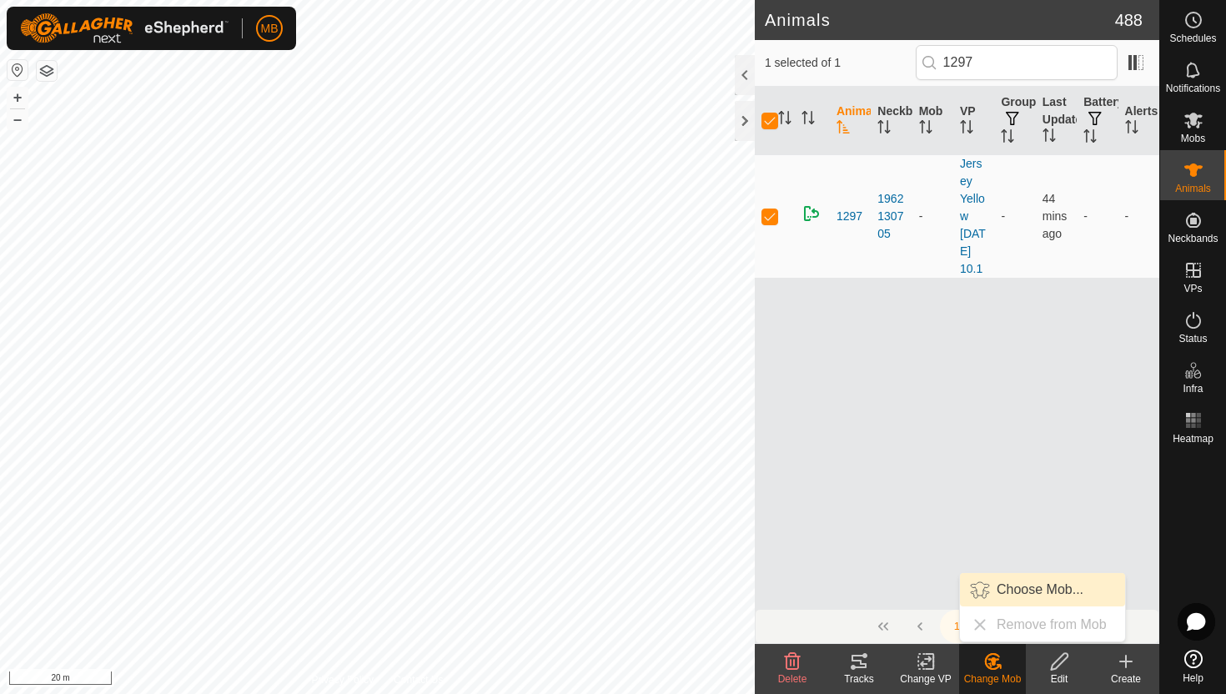
click at [1016, 583] on link "Choose Mob..." at bounding box center [1042, 589] width 165 height 33
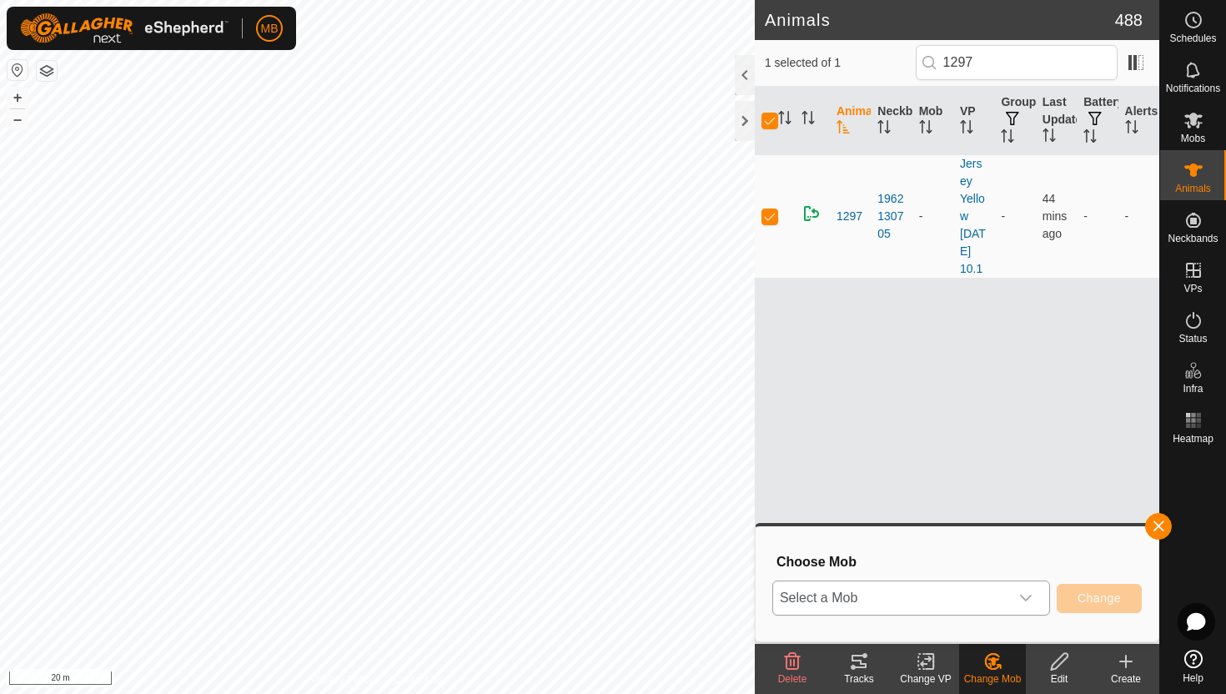
click at [1022, 601] on icon "dropdown trigger" at bounding box center [1025, 597] width 13 height 13
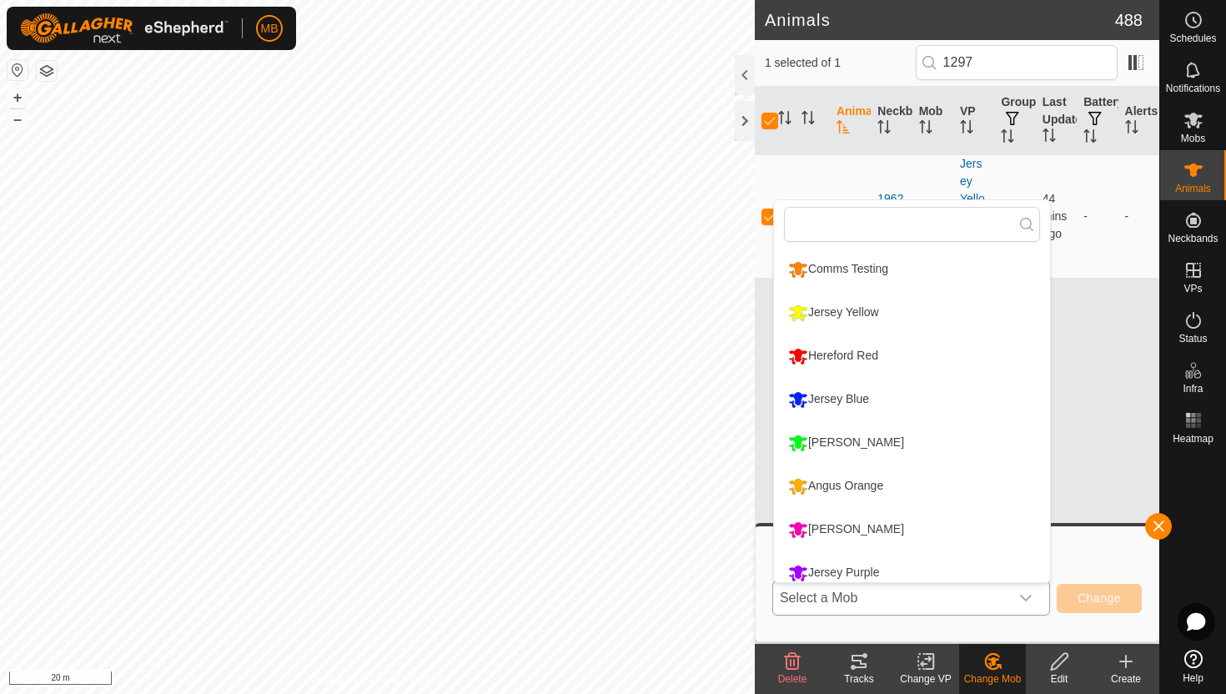
scroll to position [12, 0]
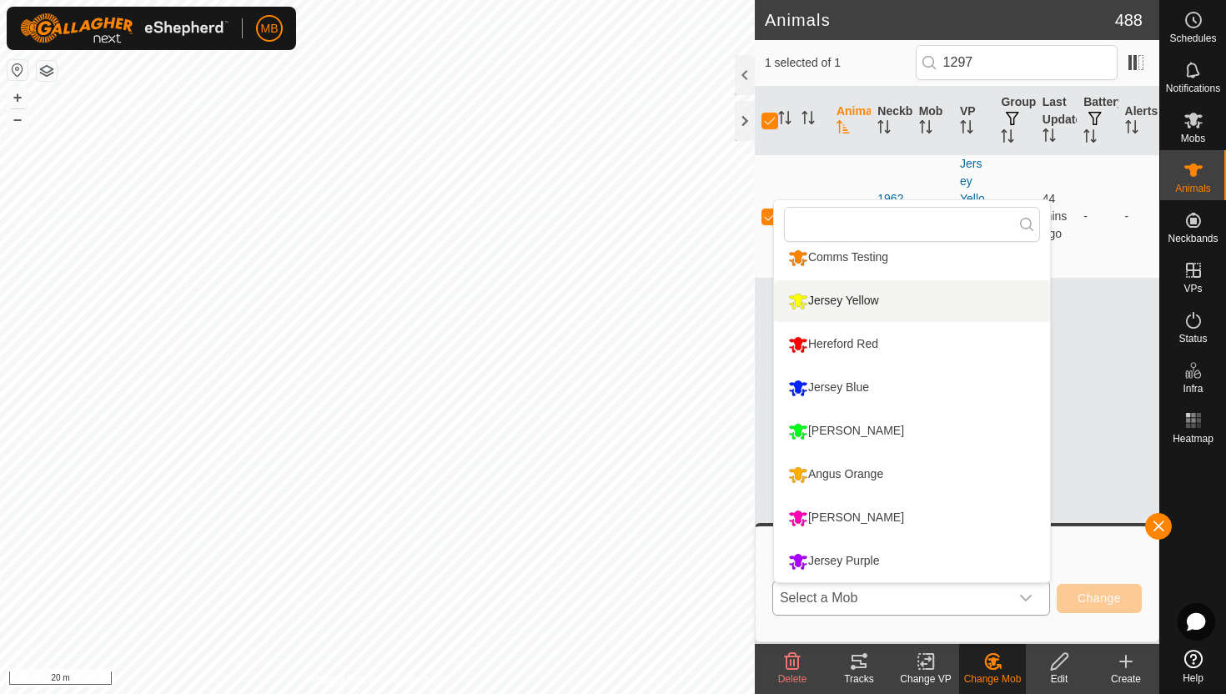
click at [885, 304] on li "Jersey Yellow" at bounding box center [912, 301] width 276 height 42
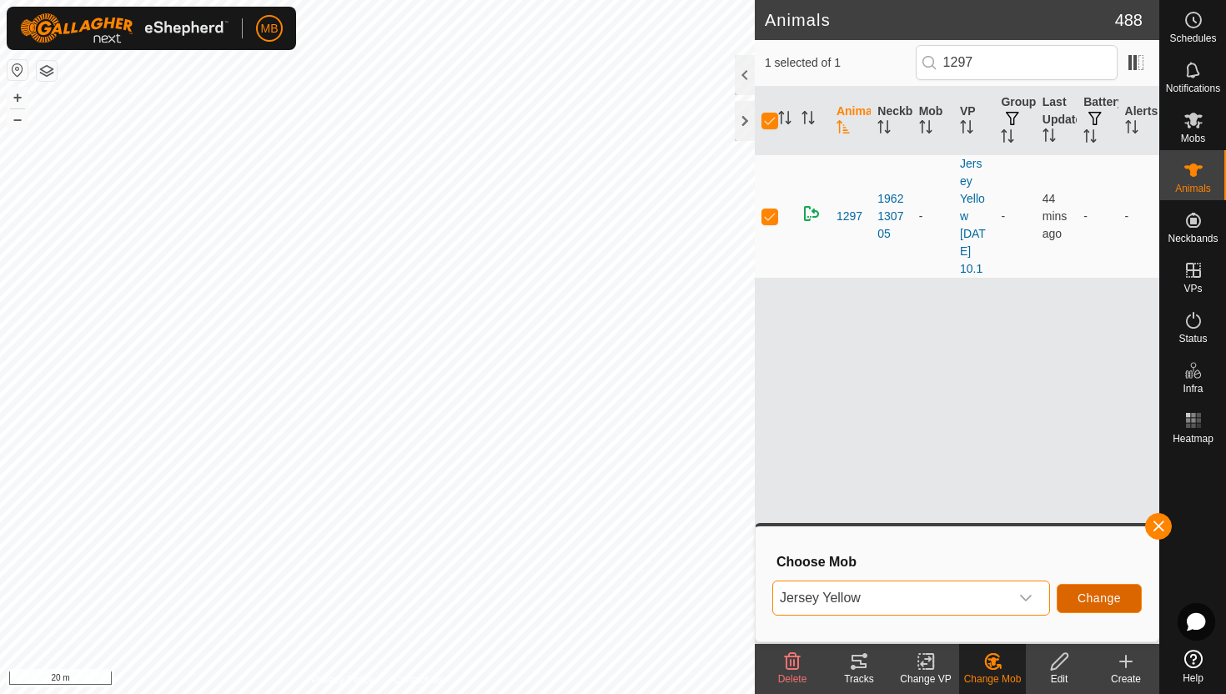
click at [1116, 596] on span "Change" at bounding box center [1098, 597] width 43 height 13
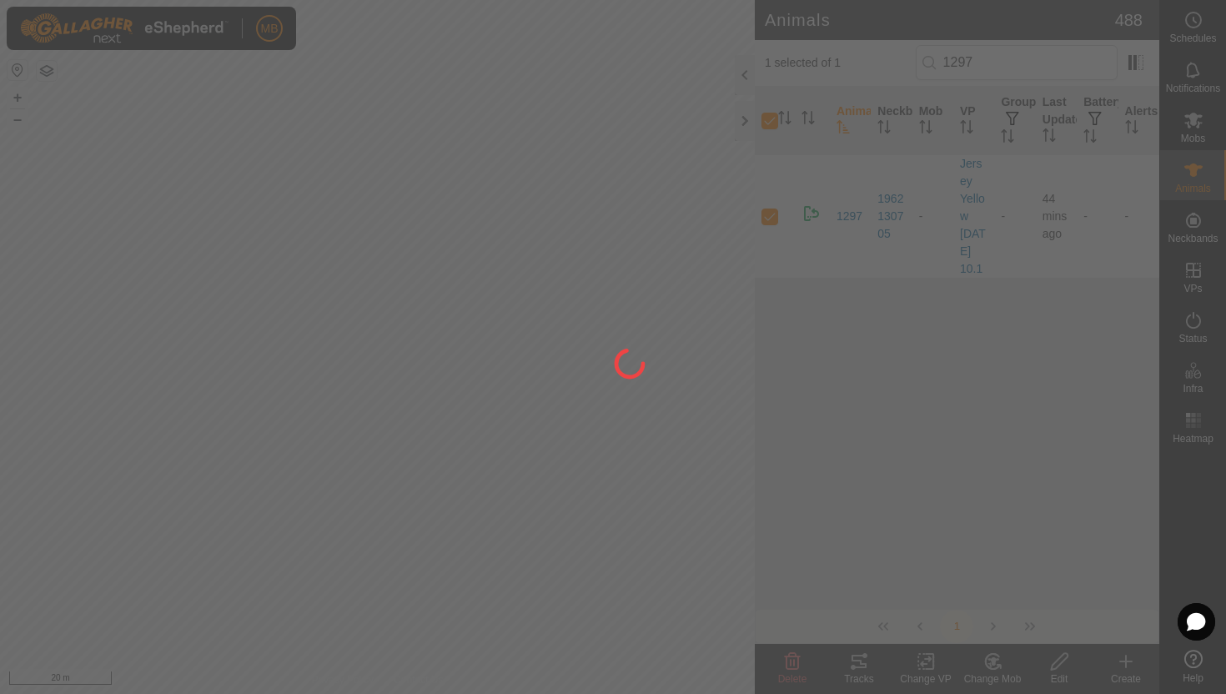
checkbox input "false"
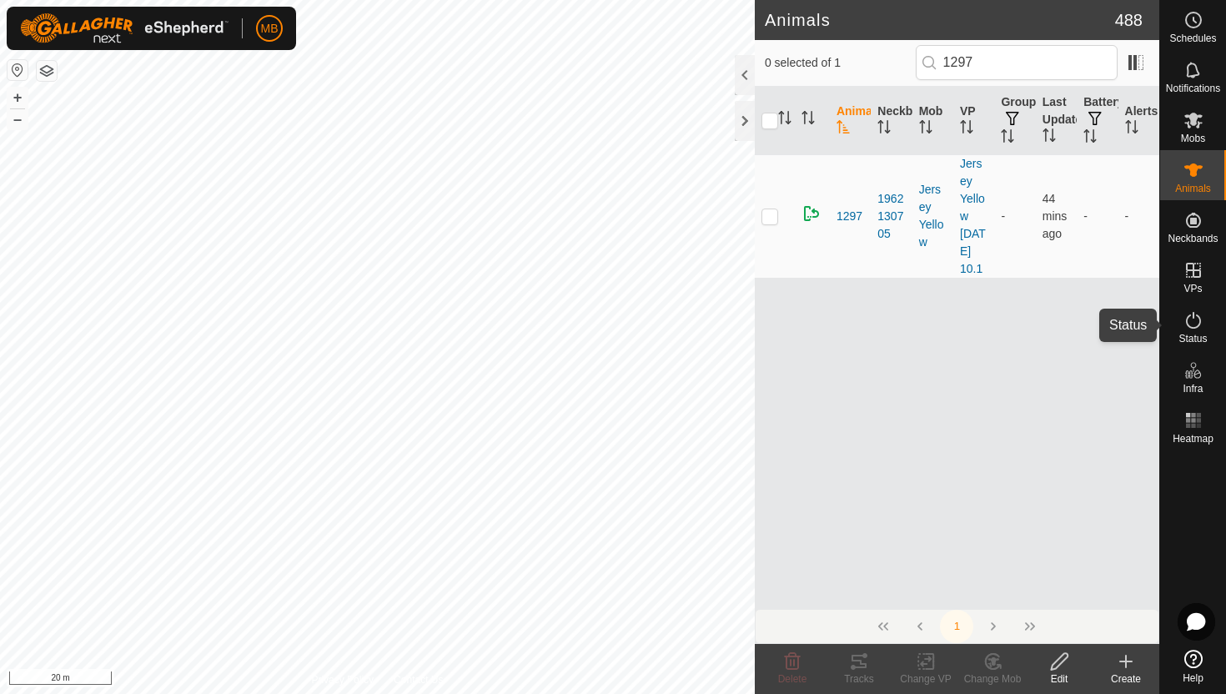
click at [1192, 319] on icon at bounding box center [1193, 320] width 20 height 20
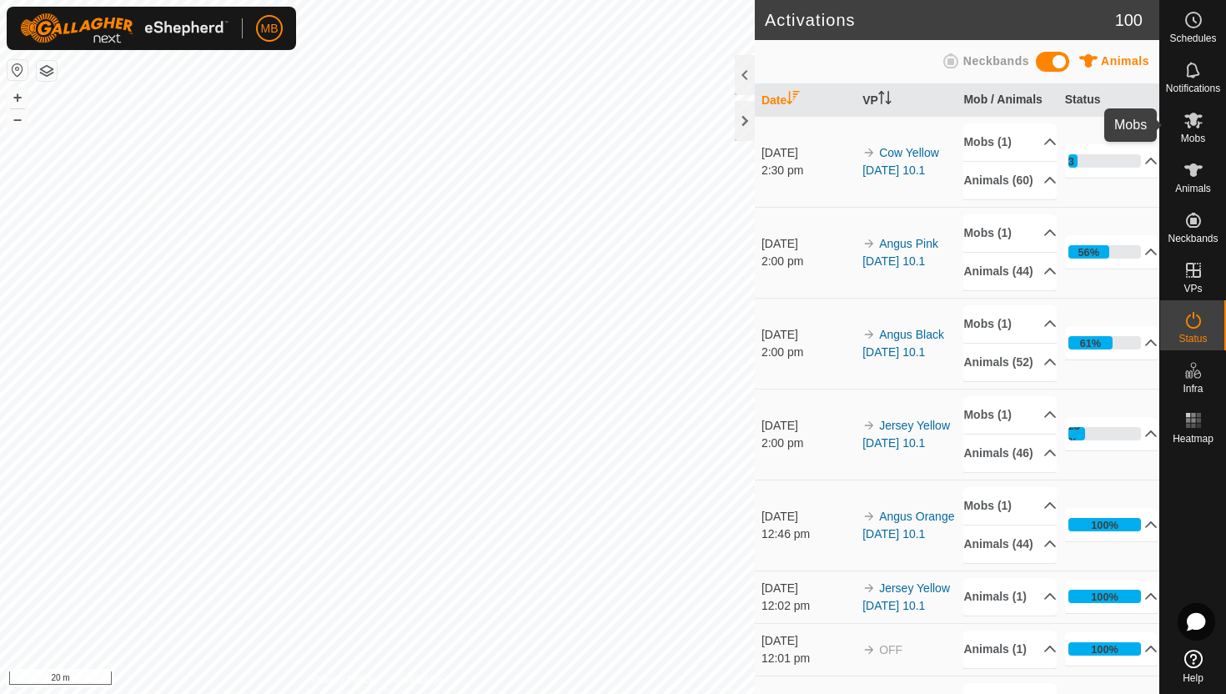
click at [1197, 123] on icon at bounding box center [1193, 121] width 18 height 16
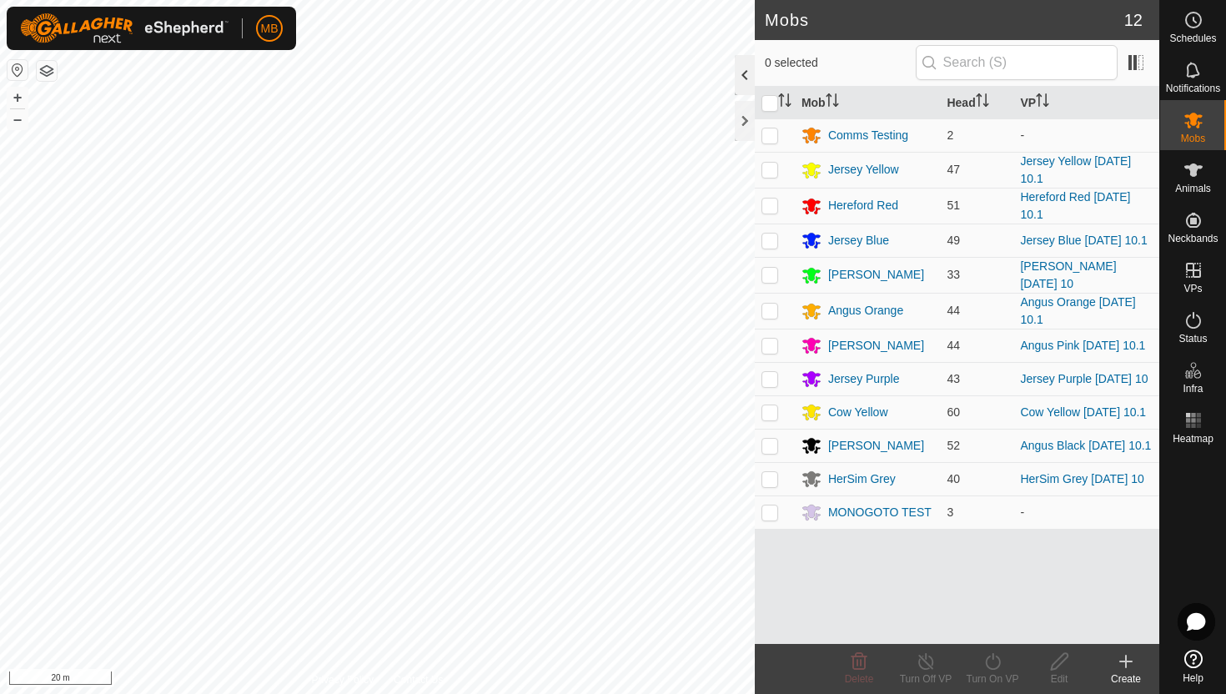
click at [743, 83] on div at bounding box center [745, 75] width 20 height 40
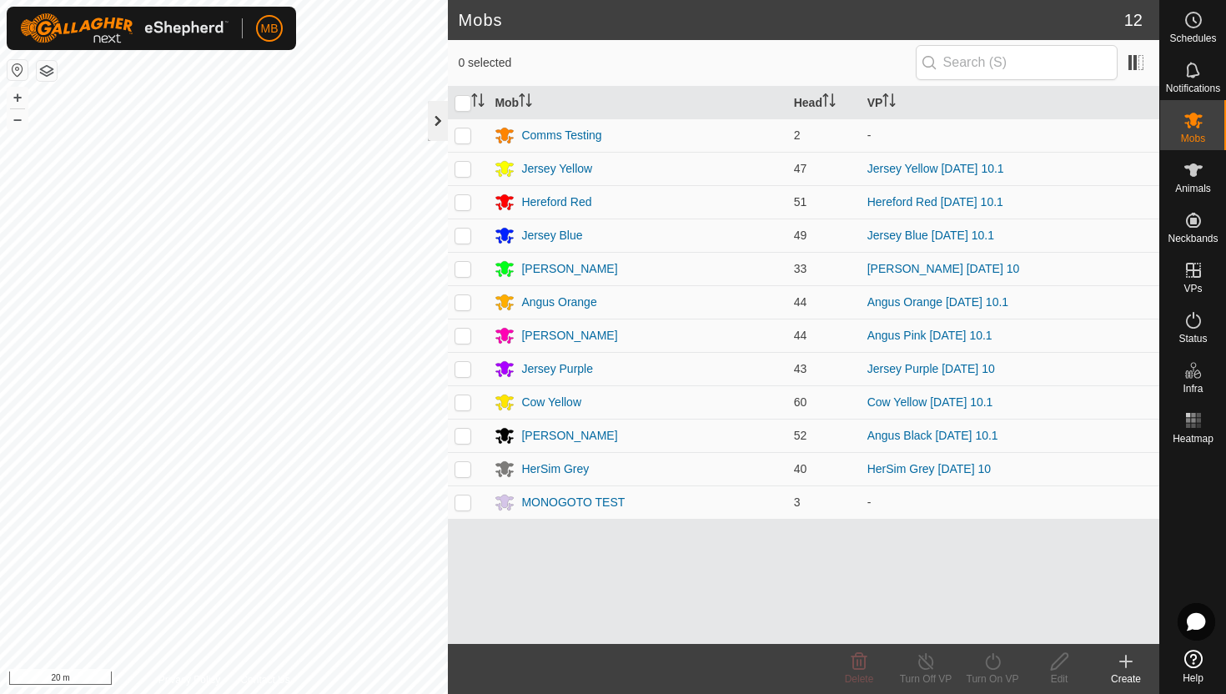
click at [439, 130] on div at bounding box center [438, 121] width 20 height 40
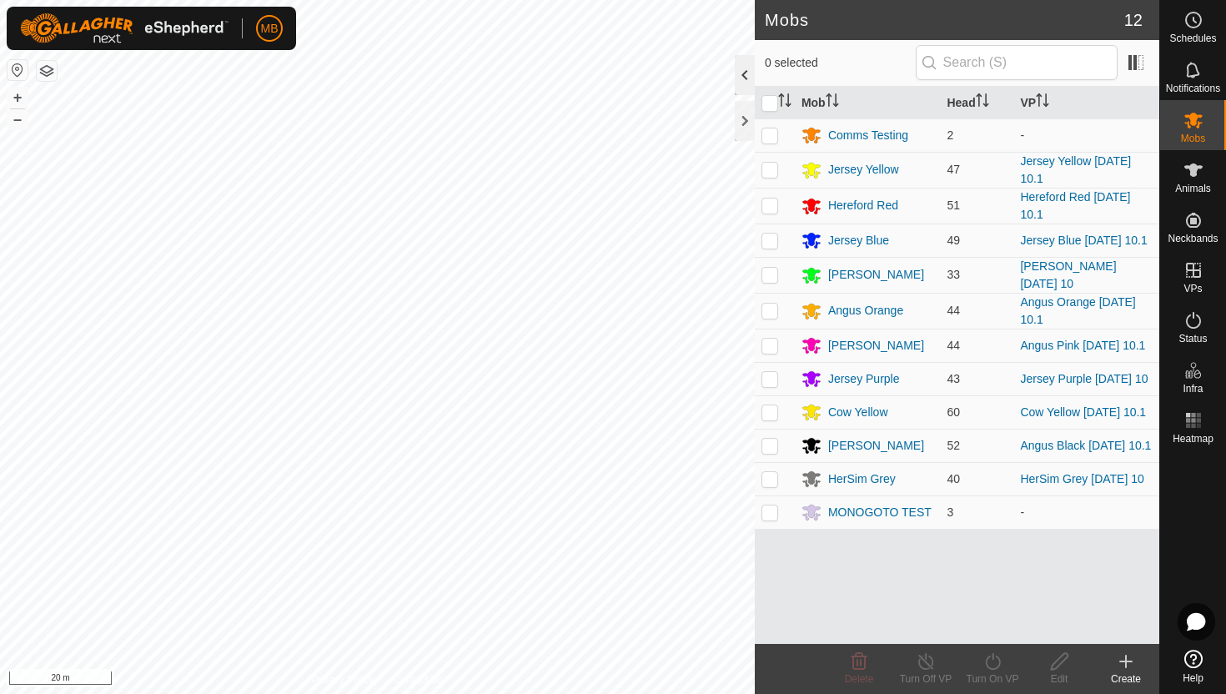
click at [743, 78] on div at bounding box center [745, 75] width 20 height 40
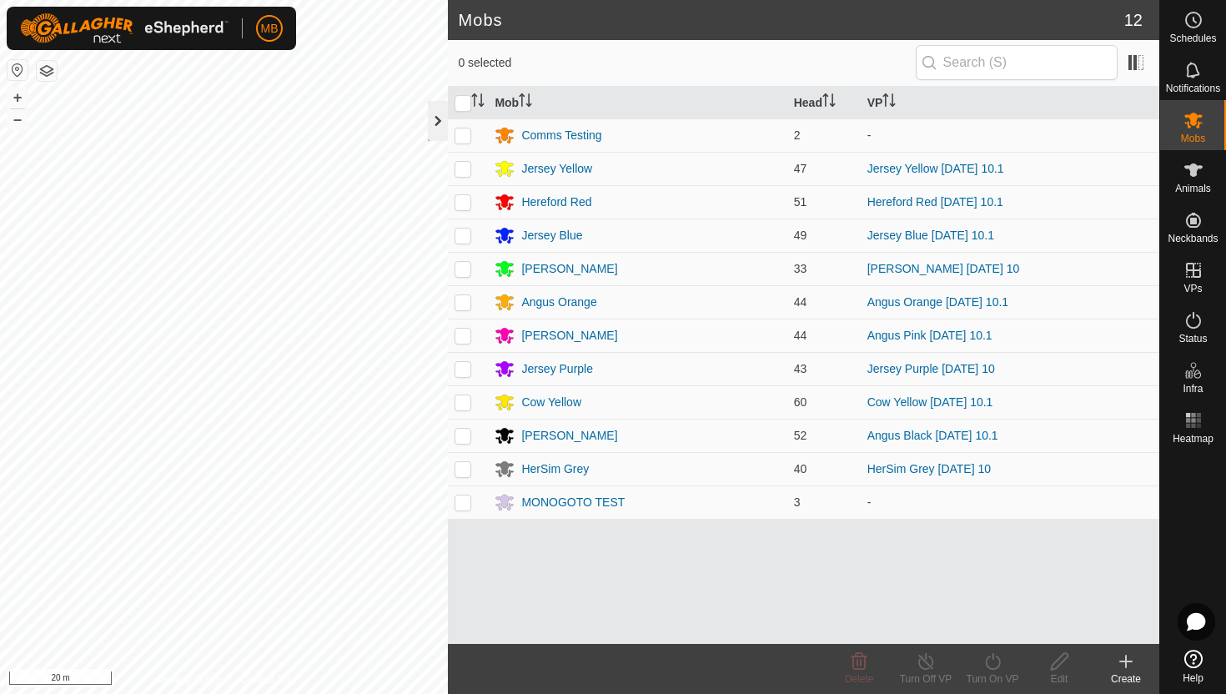
click at [441, 127] on div at bounding box center [438, 121] width 20 height 40
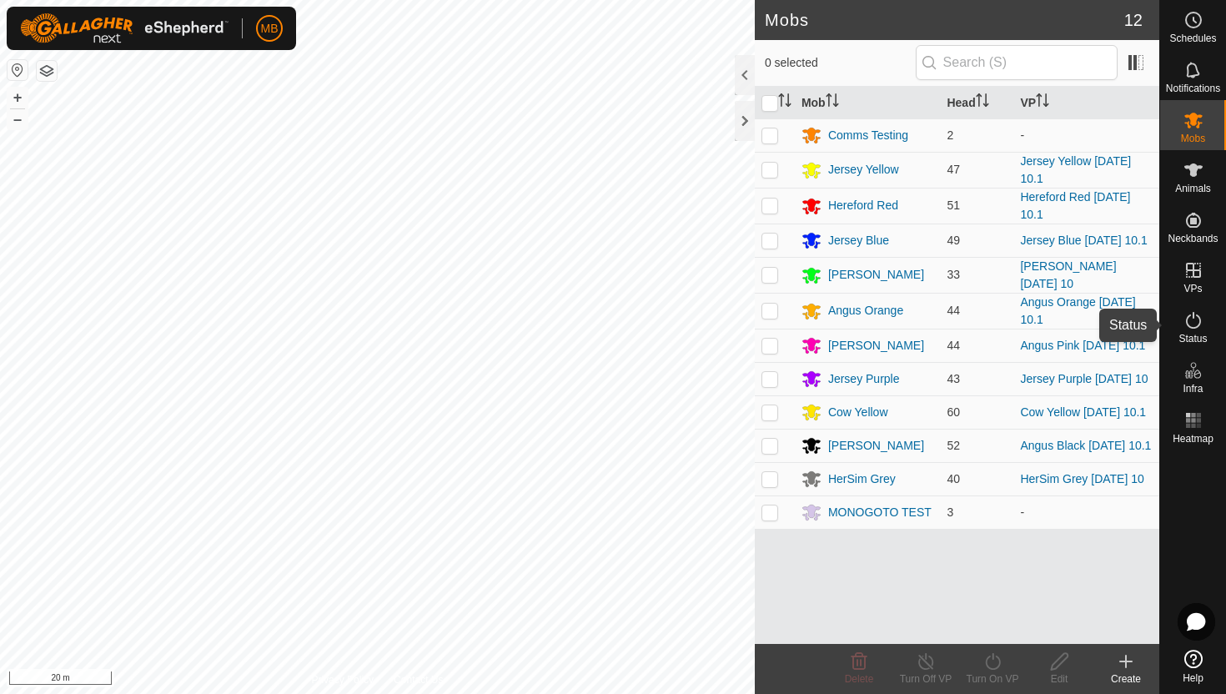
click at [1190, 324] on icon at bounding box center [1193, 320] width 20 height 20
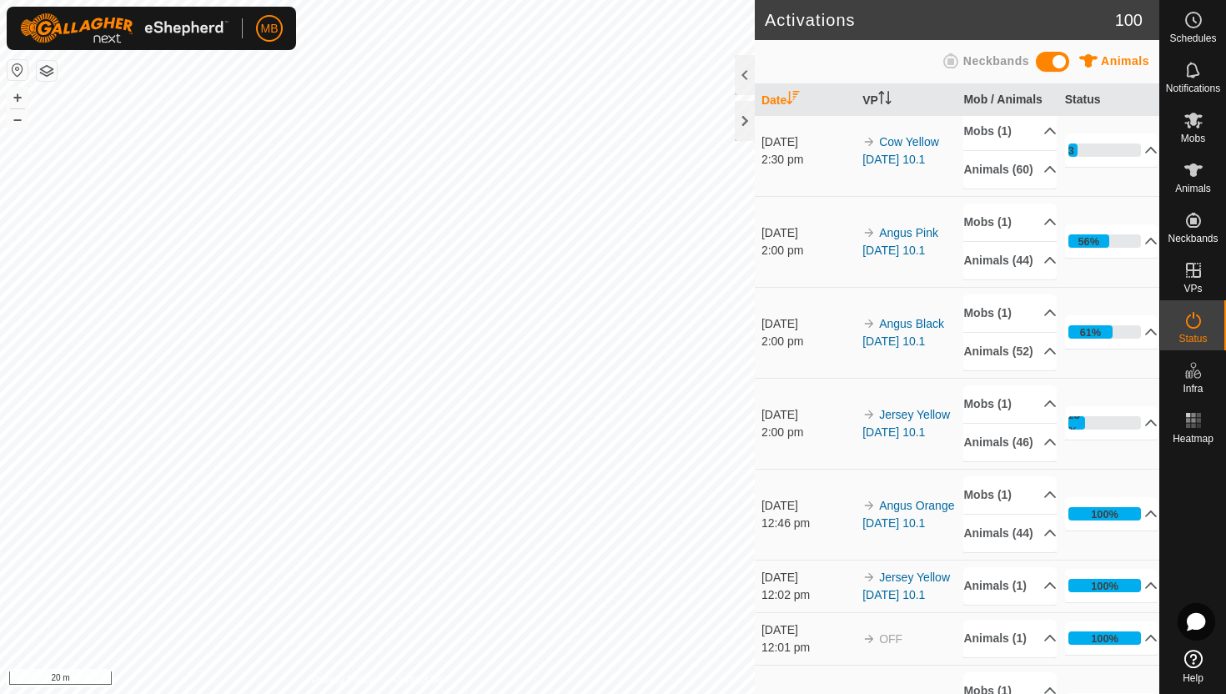
scroll to position [13, 0]
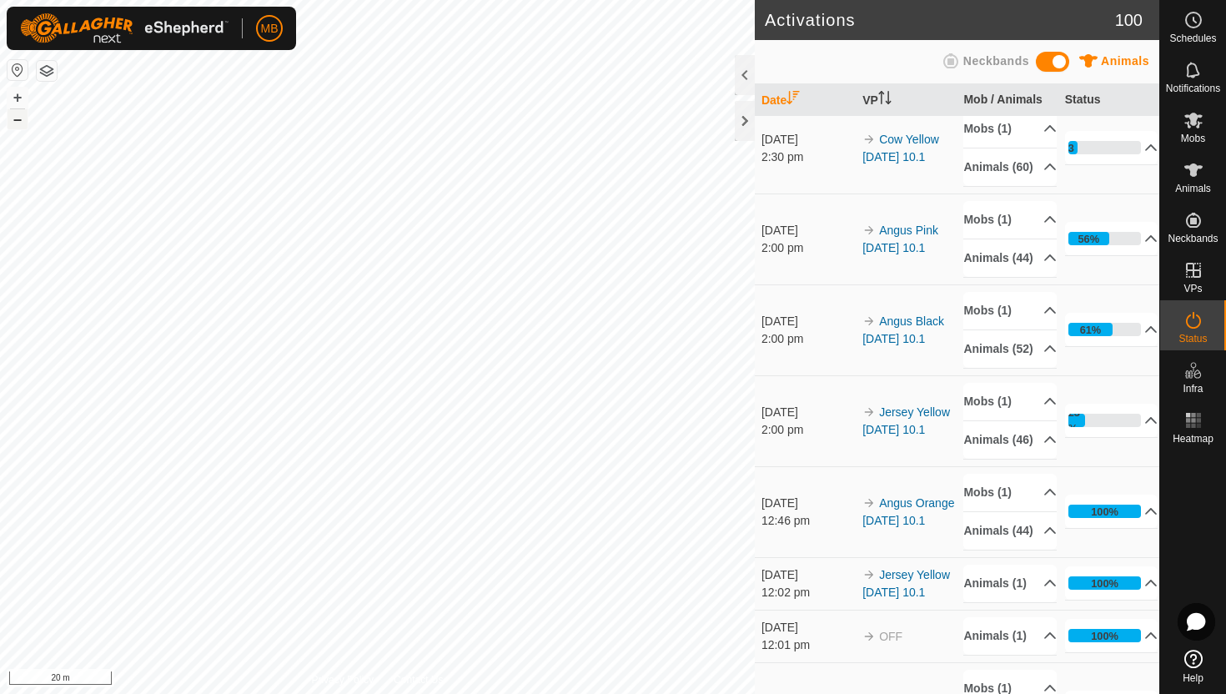
click at [12, 119] on button "–" at bounding box center [18, 119] width 20 height 20
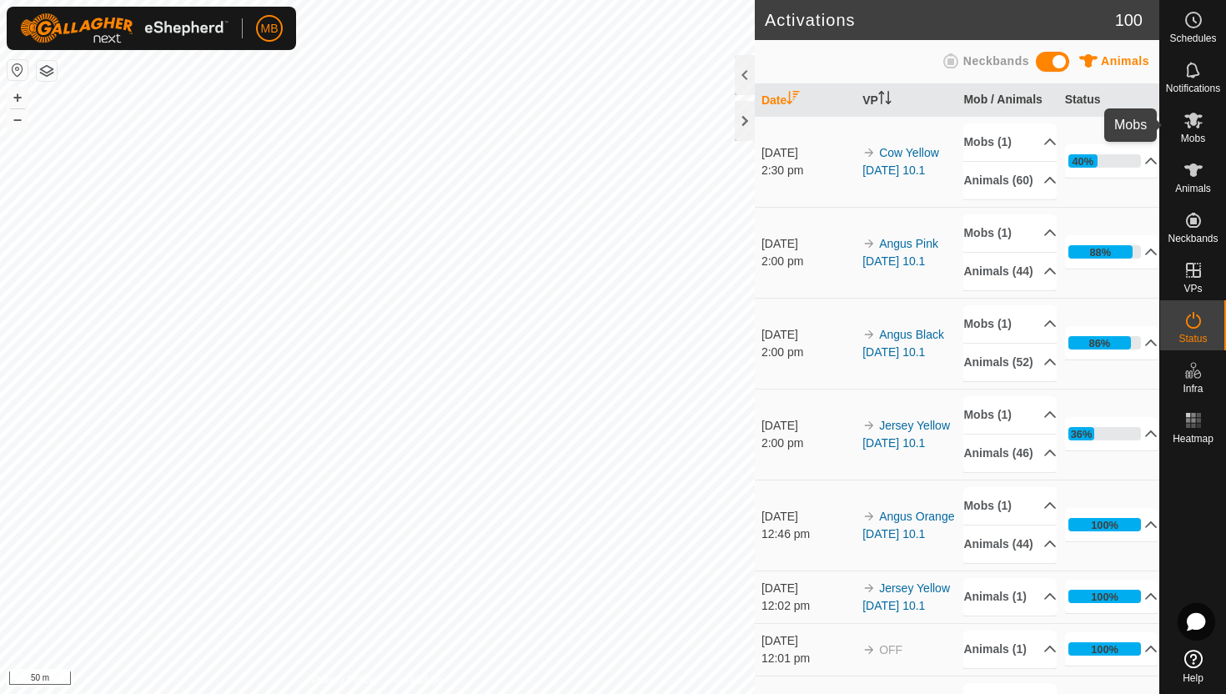
click at [1185, 125] on icon at bounding box center [1193, 120] width 20 height 20
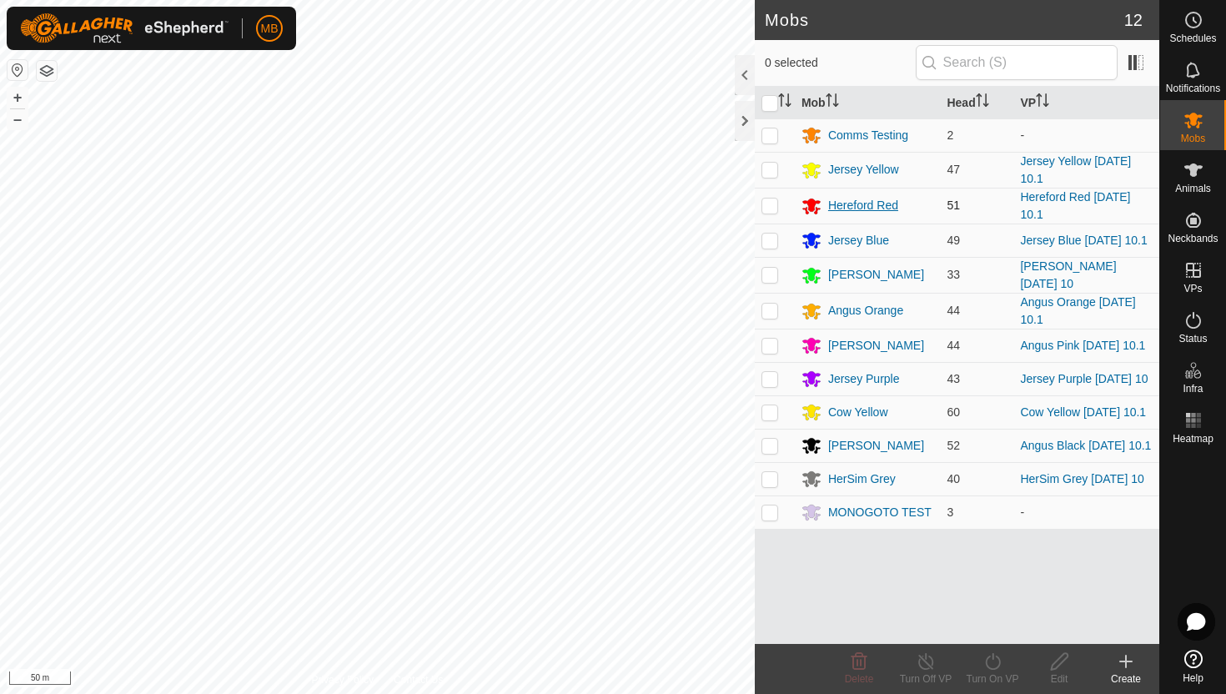
click at [893, 211] on div "Hereford Red" at bounding box center [863, 206] width 70 height 18
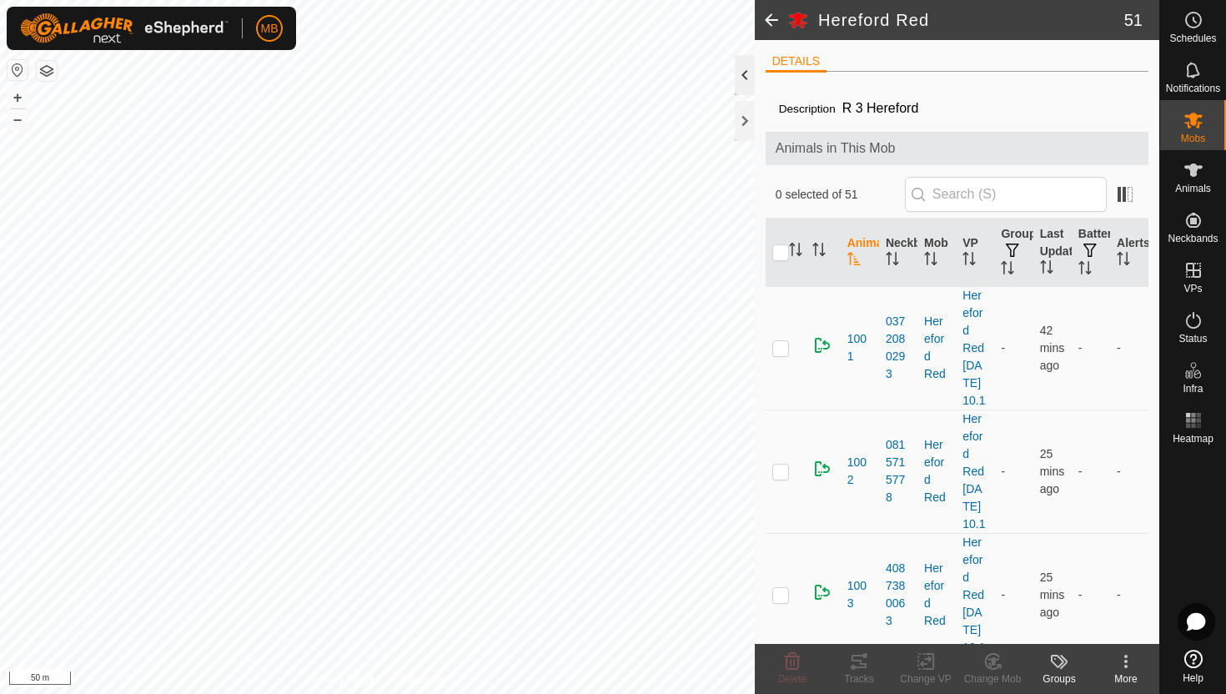
click at [738, 70] on div at bounding box center [745, 75] width 20 height 40
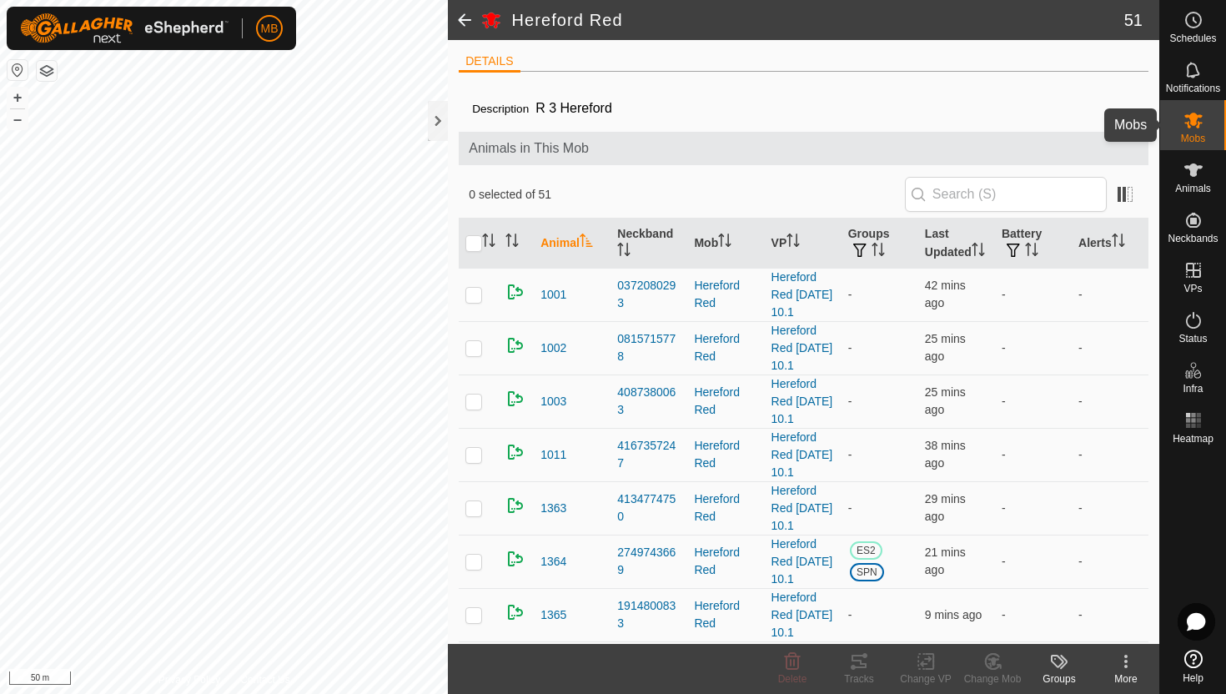
click at [1186, 118] on icon at bounding box center [1193, 120] width 20 height 20
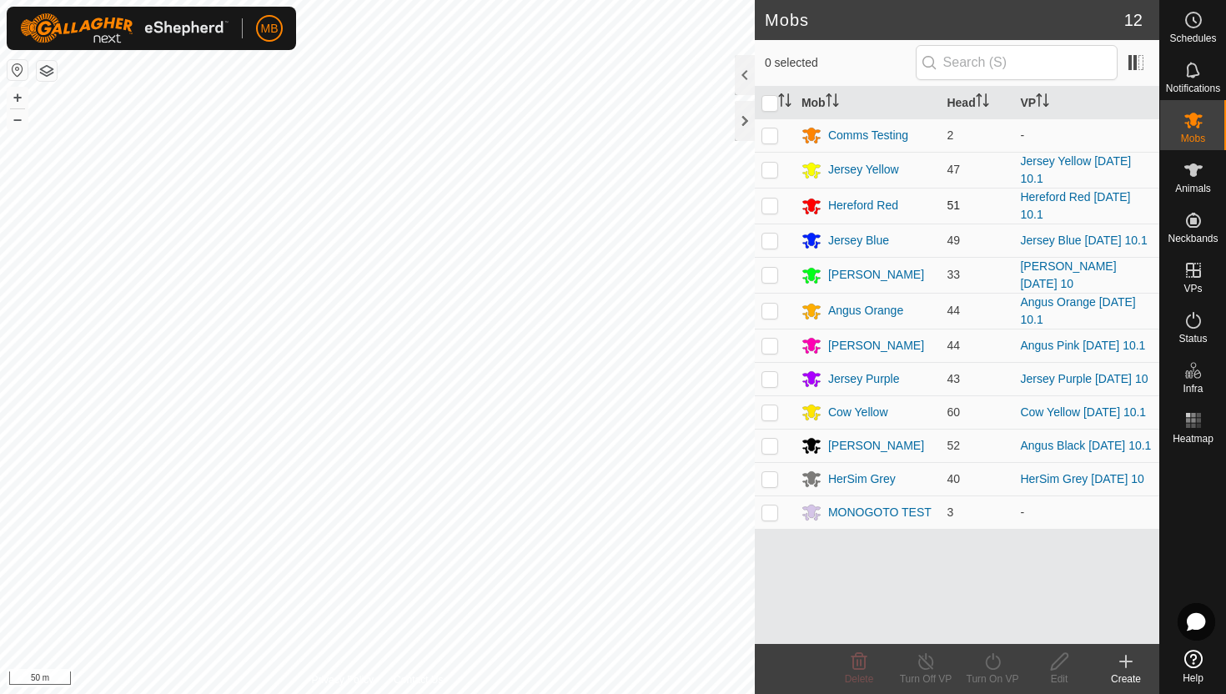
click at [769, 199] on p-checkbox at bounding box center [769, 204] width 17 height 13
checkbox input "true"
click at [991, 662] on icon at bounding box center [992, 661] width 21 height 20
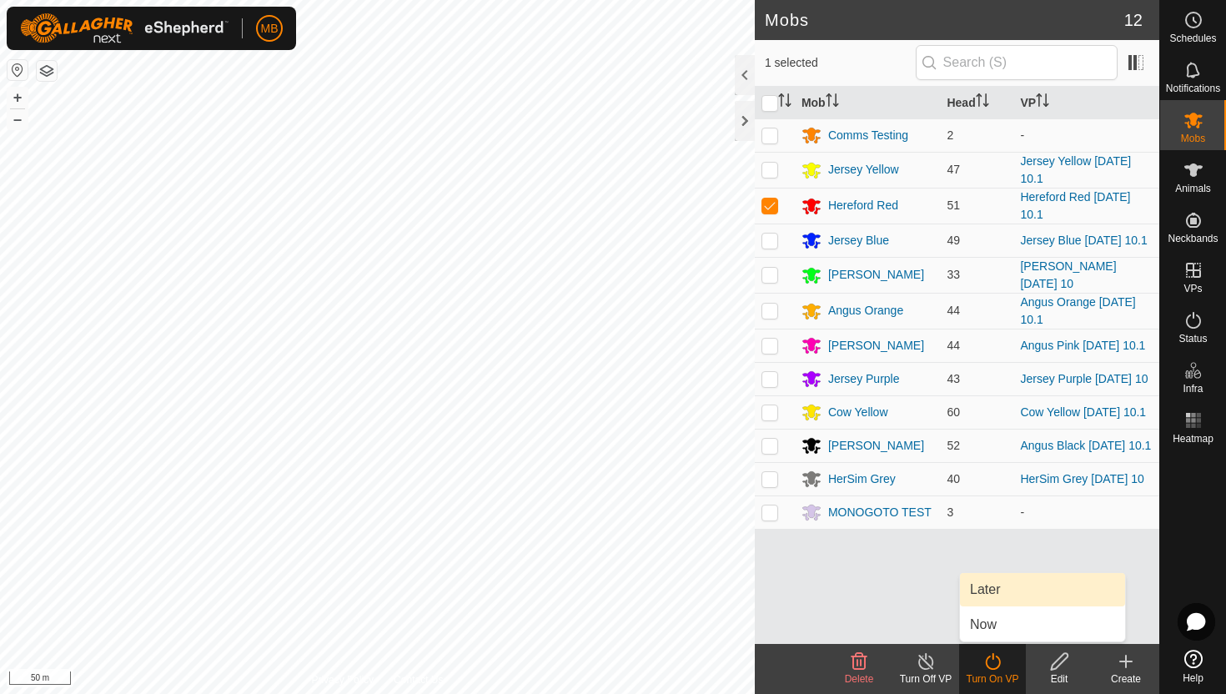
click at [997, 594] on link "Later" at bounding box center [1042, 589] width 165 height 33
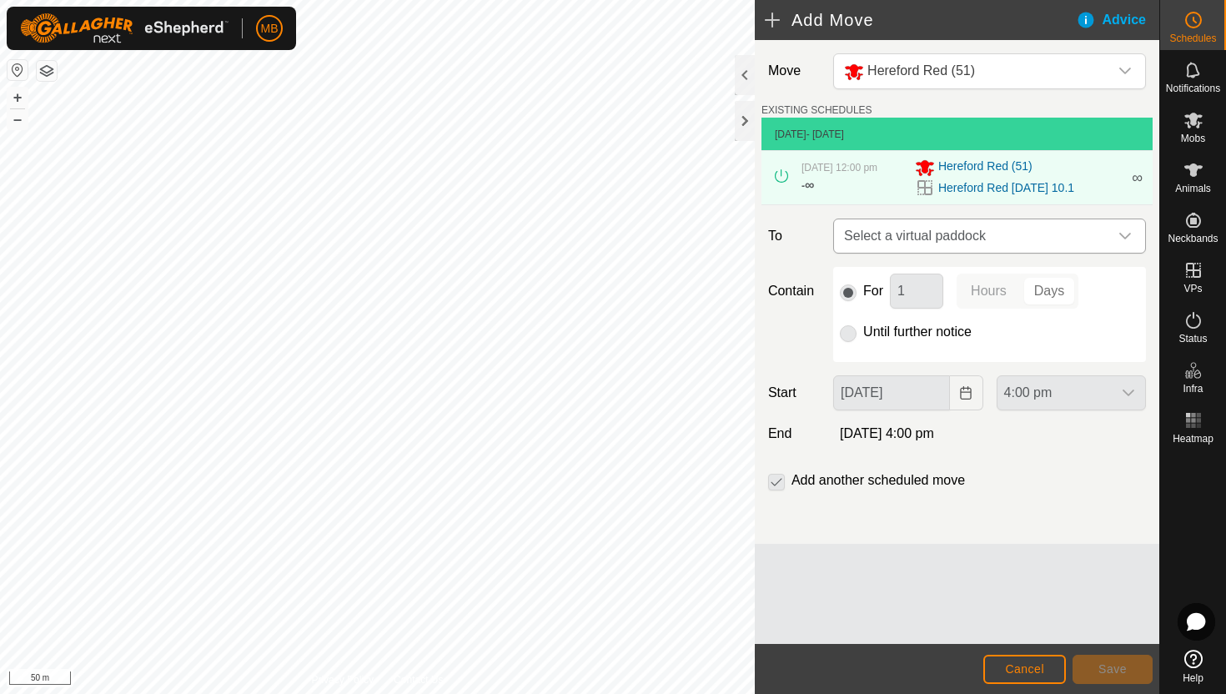
click at [1117, 243] on div "dropdown trigger" at bounding box center [1124, 235] width 33 height 33
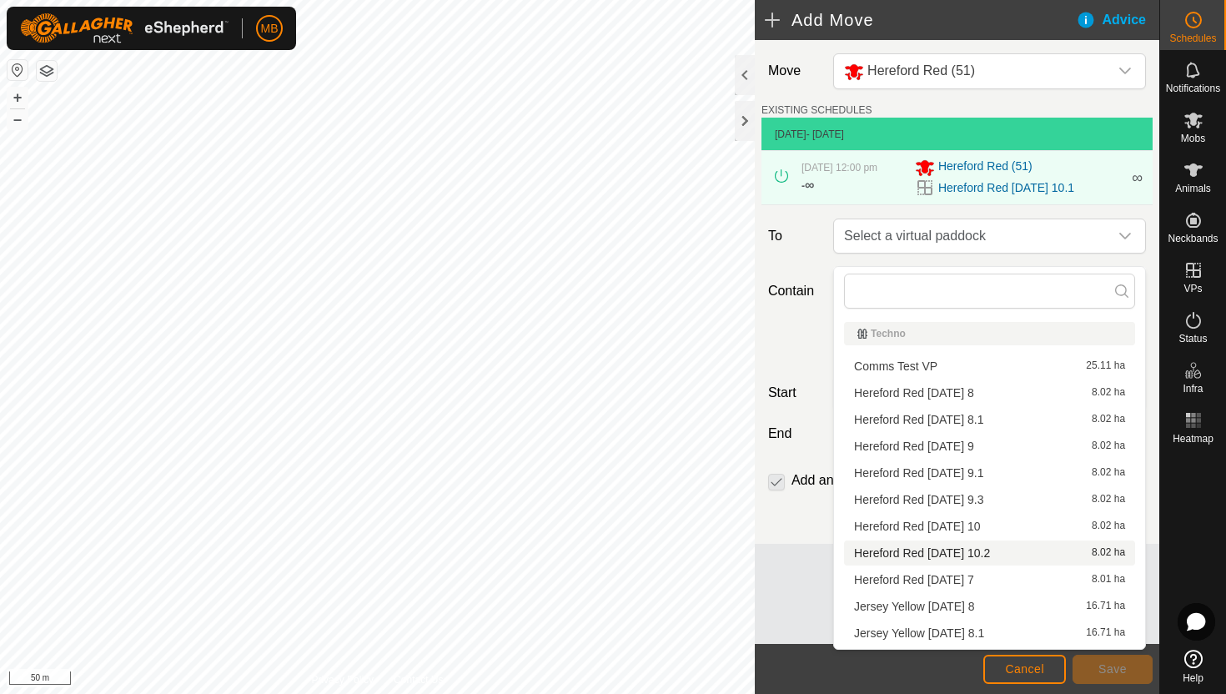
click at [971, 556] on li "Hereford Red [DATE] 10.2 8.02 ha" at bounding box center [989, 552] width 291 height 25
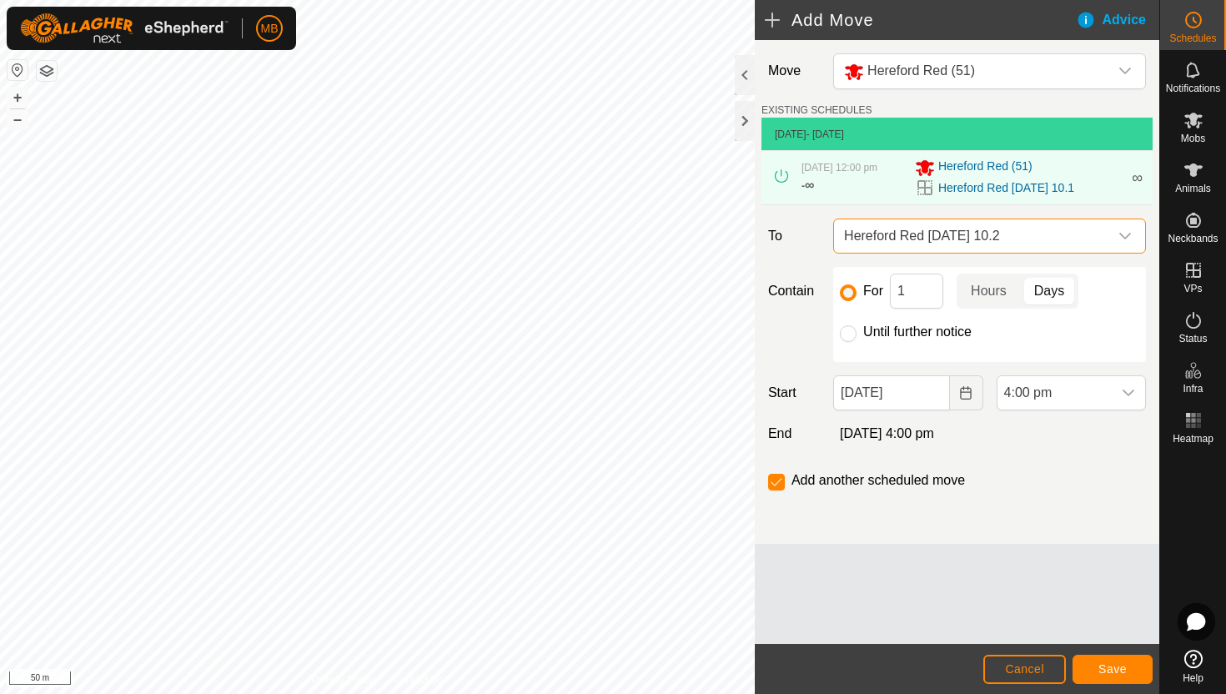
click at [927, 339] on label "Until further notice" at bounding box center [917, 331] width 108 height 13
click at [856, 342] on input "Until further notice" at bounding box center [848, 333] width 17 height 17
radio input "true"
checkbox input "false"
click at [1118, 401] on div "dropdown trigger" at bounding box center [1127, 392] width 33 height 33
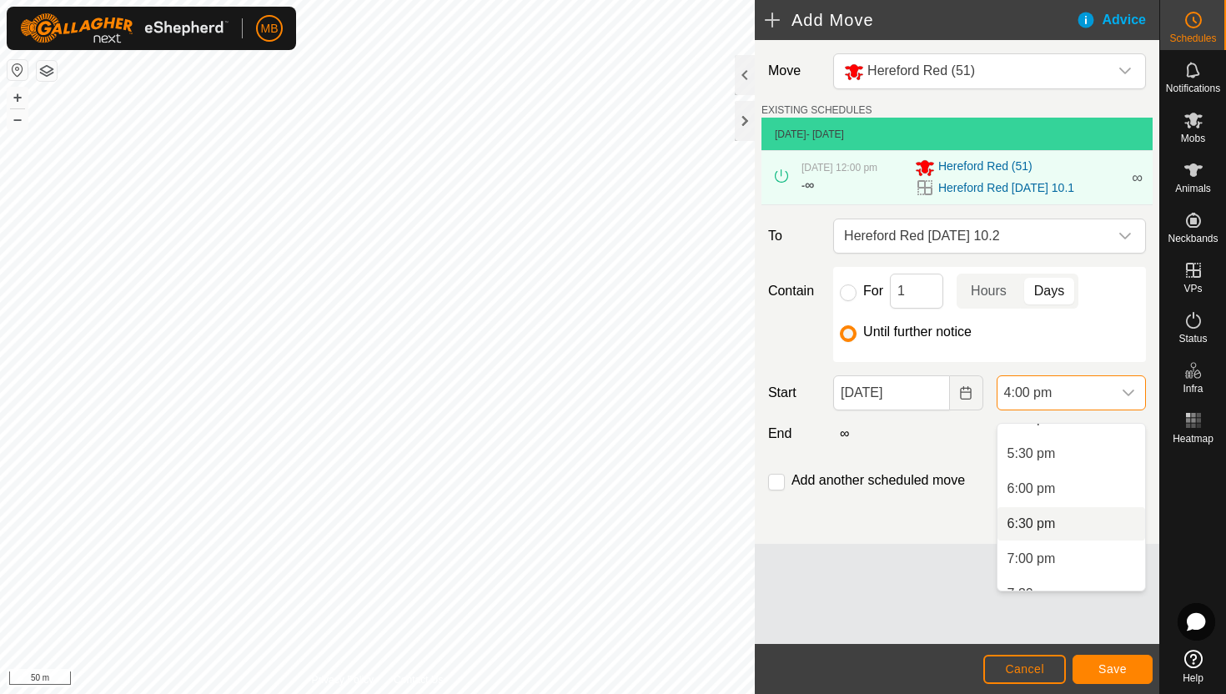
scroll to position [1213, 0]
click at [1098, 559] on li "7:00 pm" at bounding box center [1071, 557] width 148 height 33
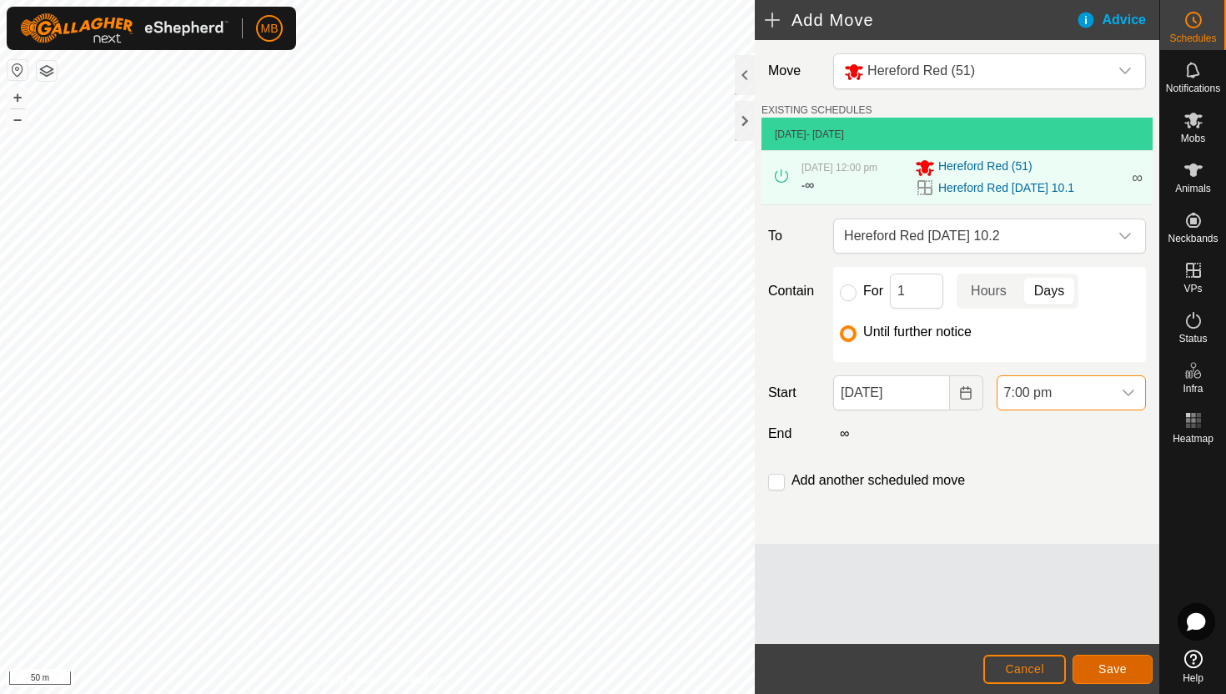
click at [1121, 676] on button "Save" at bounding box center [1112, 669] width 80 height 29
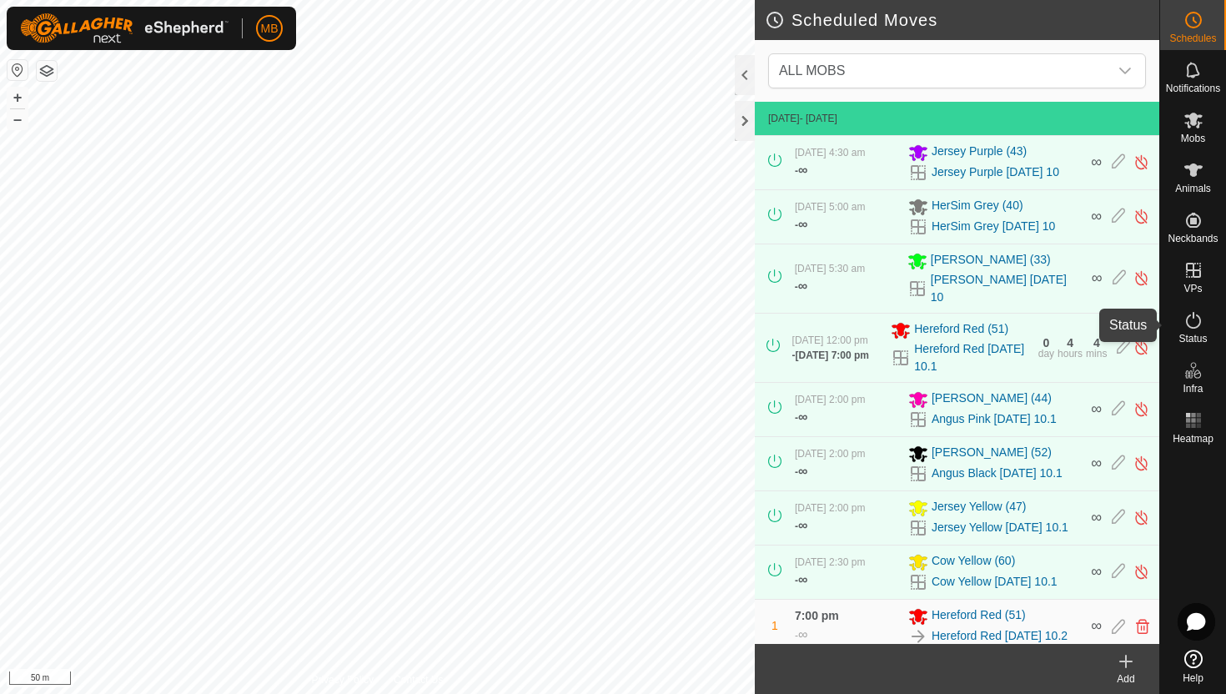
click at [1187, 323] on icon at bounding box center [1193, 320] width 20 height 20
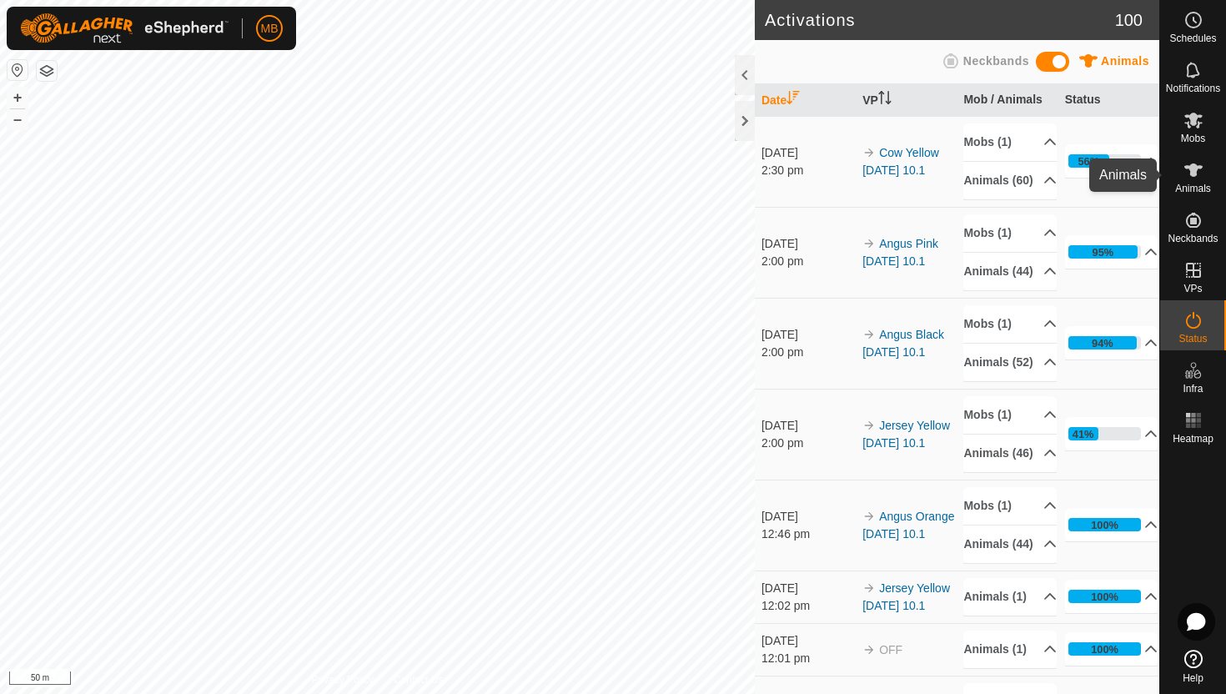
click at [1191, 174] on icon at bounding box center [1193, 169] width 18 height 13
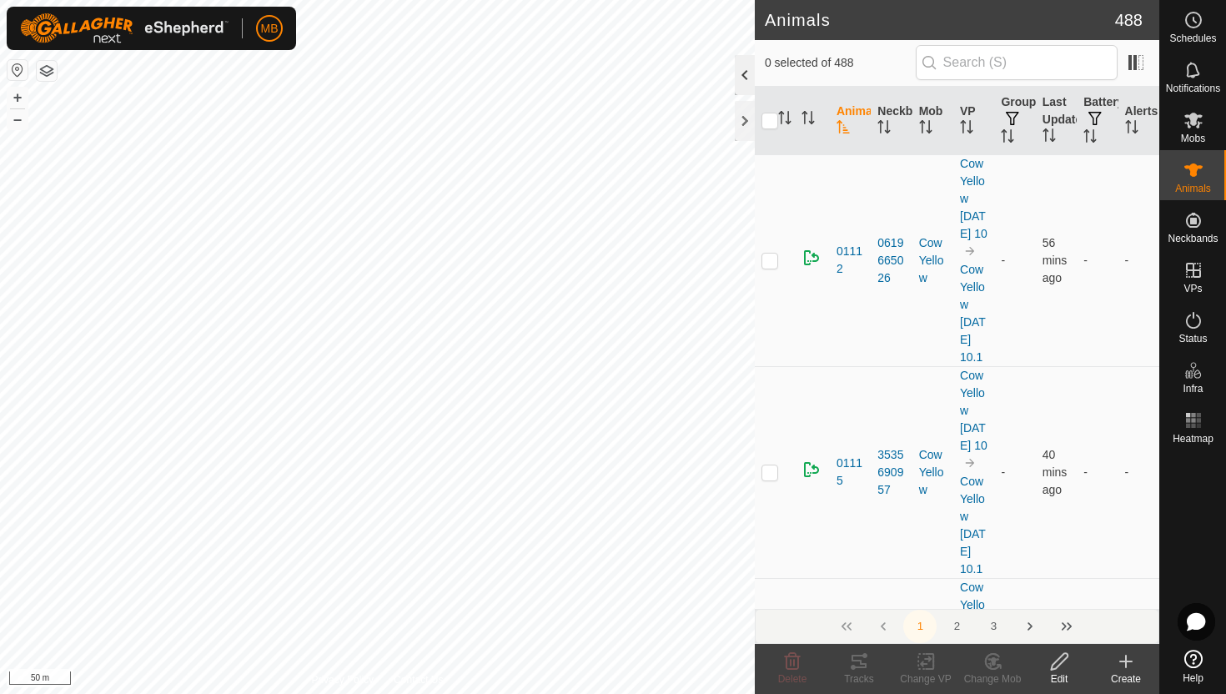
click at [745, 79] on div at bounding box center [745, 75] width 20 height 40
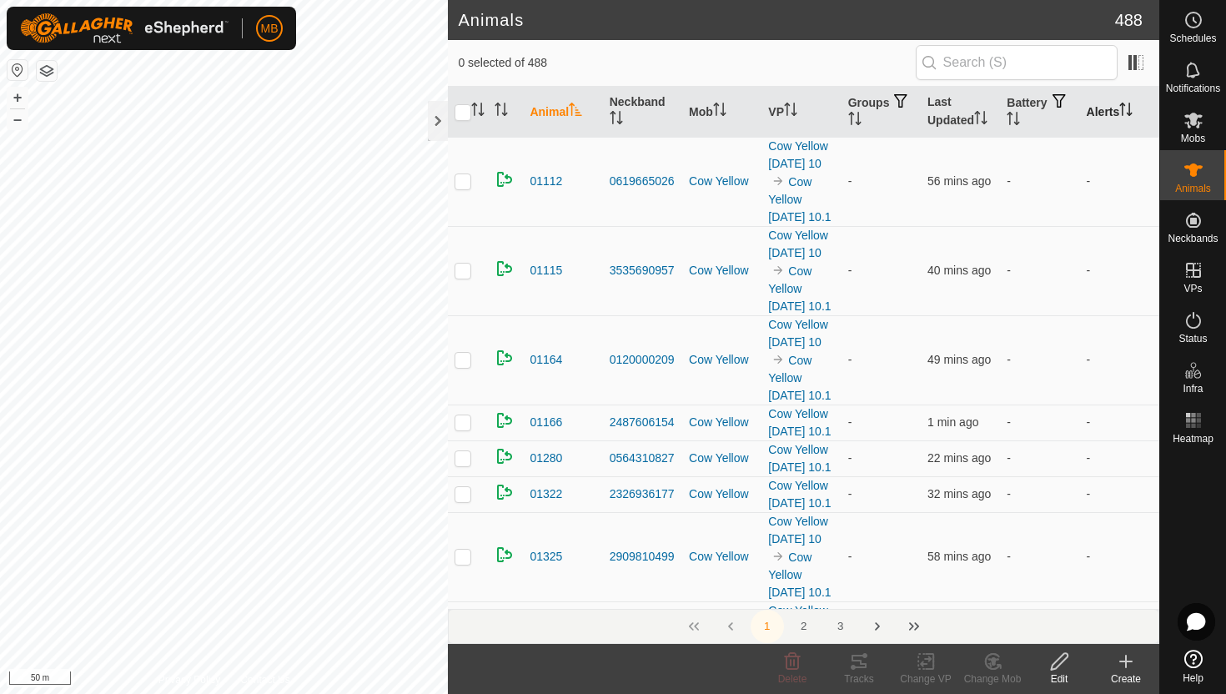
click at [1123, 105] on icon "Activate to sort" at bounding box center [1122, 109] width 2 height 13
click at [1125, 105] on icon "Activate to sort" at bounding box center [1126, 109] width 13 height 13
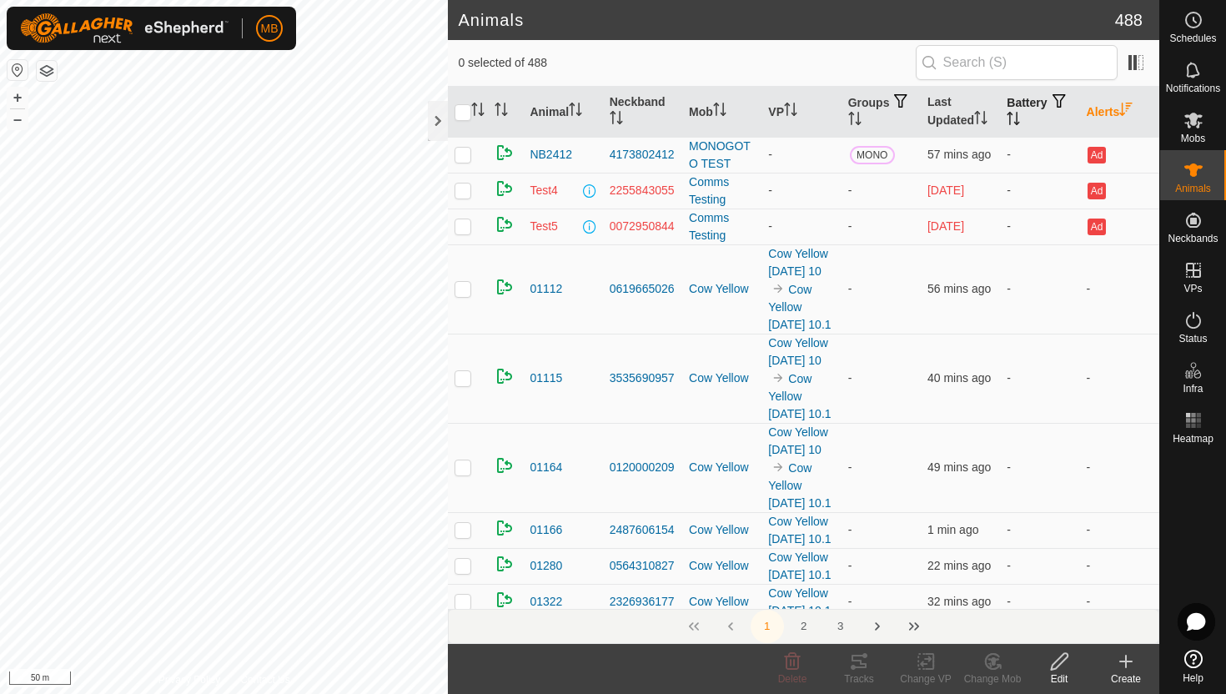
click at [1020, 114] on icon "Activate to sort" at bounding box center [1012, 118] width 13 height 13
